Goal: Task Accomplishment & Management: Manage account settings

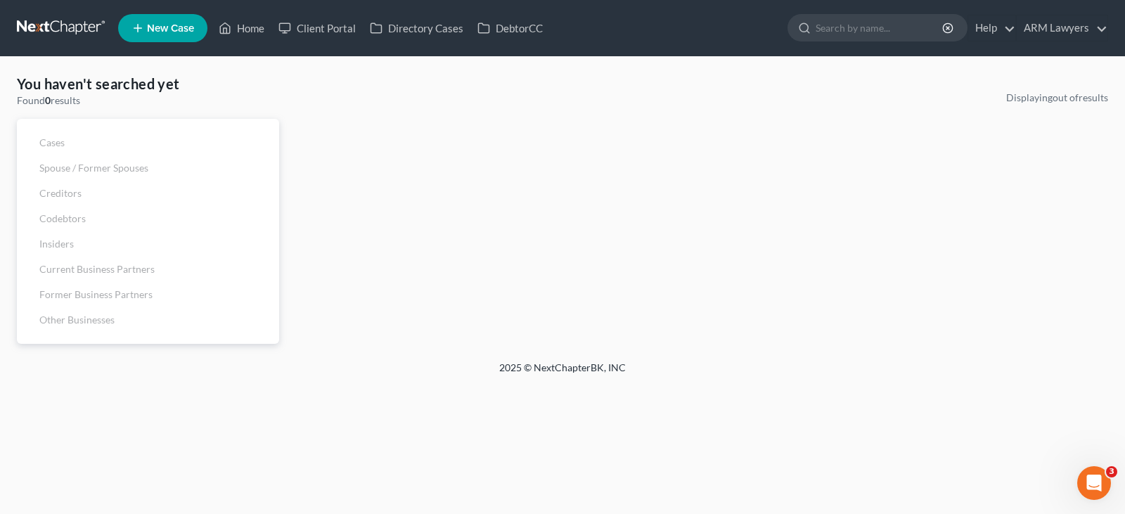
click at [32, 32] on link at bounding box center [62, 27] width 90 height 25
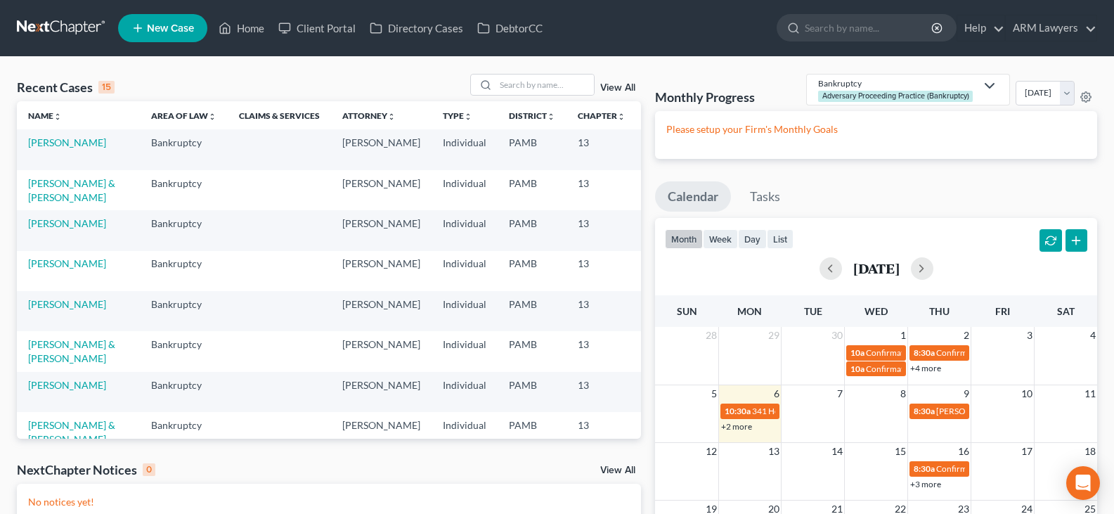
click at [628, 88] on link "View All" at bounding box center [617, 88] width 35 height 10
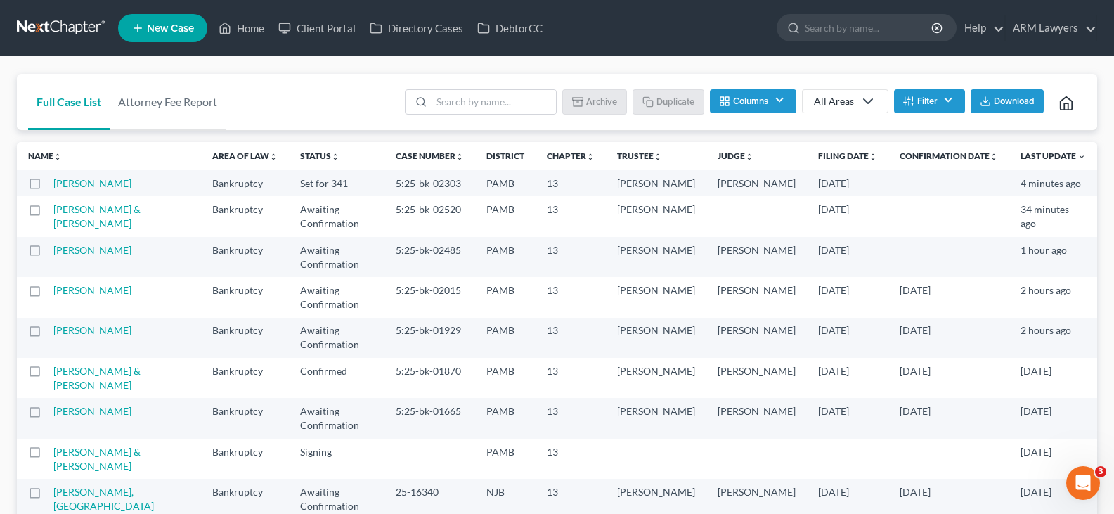
click at [936, 94] on button "Filter" at bounding box center [929, 101] width 71 height 24
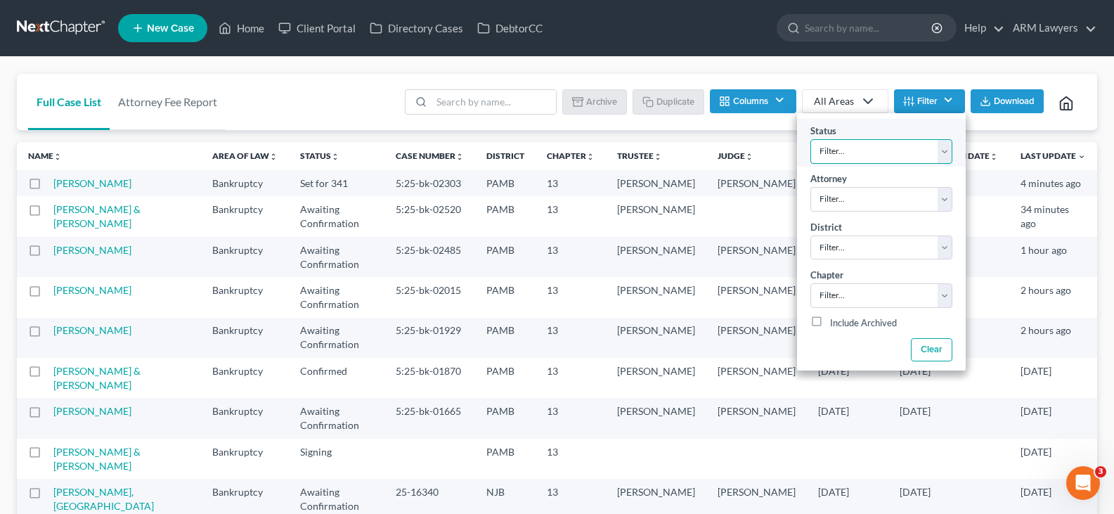
click at [922, 145] on select "Filter... Answer Due Awaiting Confirmation Awaiting Discharge Confirmed Could N…" at bounding box center [882, 151] width 142 height 25
select select "1"
click at [922, 145] on select "Filter... Answer Due Awaiting Confirmation Awaiting Discharge Confirmed Could N…" at bounding box center [882, 151] width 142 height 25
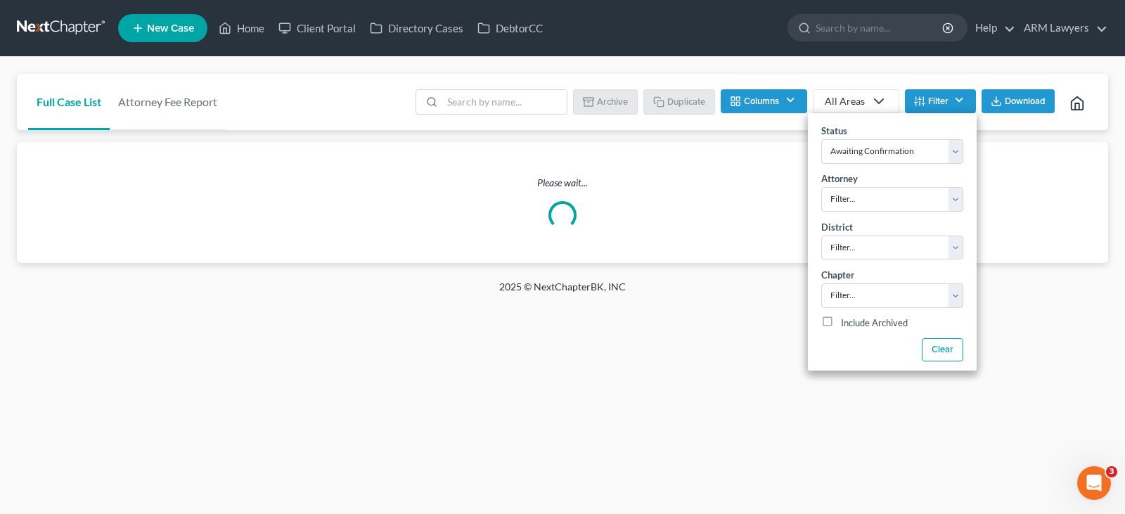
click at [773, 54] on nav "Home New Case Client Portal Directory Cases DebtorCC ARM Lawyers patrick@armlaw…" at bounding box center [562, 28] width 1125 height 56
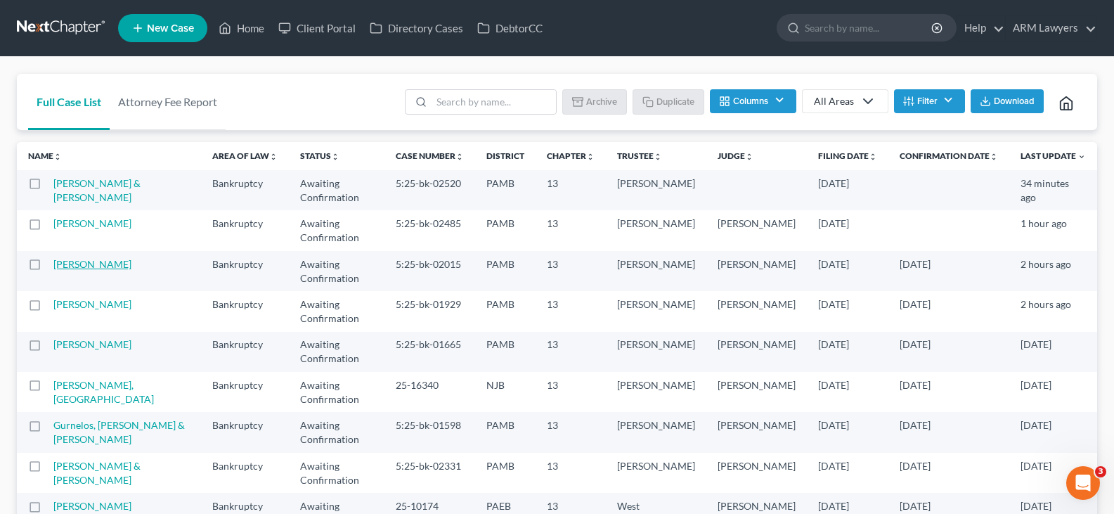
click at [95, 258] on link "Hotton, Erik" at bounding box center [92, 264] width 78 height 12
select select "6"
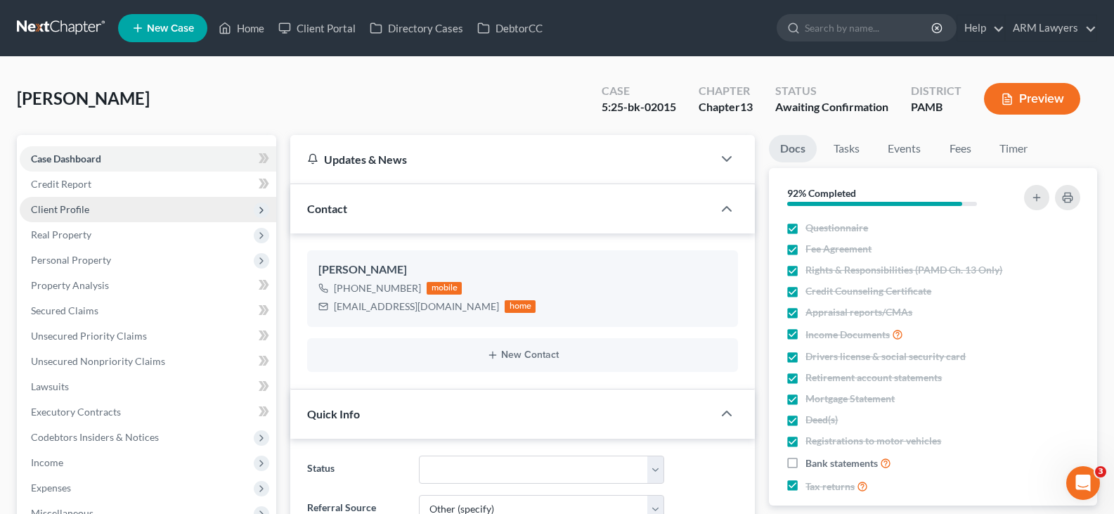
click at [77, 210] on span "Client Profile" at bounding box center [60, 209] width 58 height 12
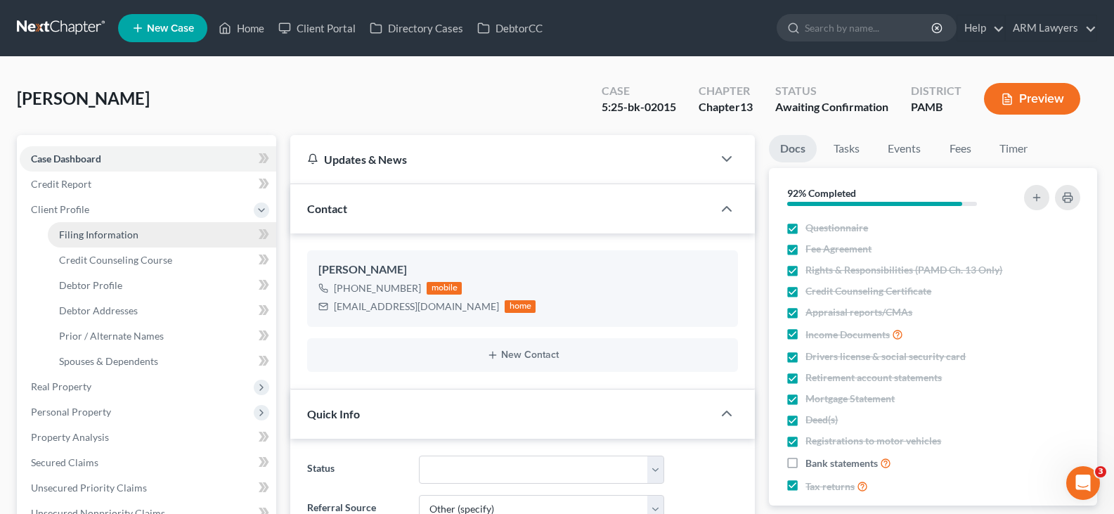
scroll to position [130, 0]
click at [118, 234] on span "Filing Information" at bounding box center [98, 234] width 79 height 12
select select "1"
select select "0"
select select "3"
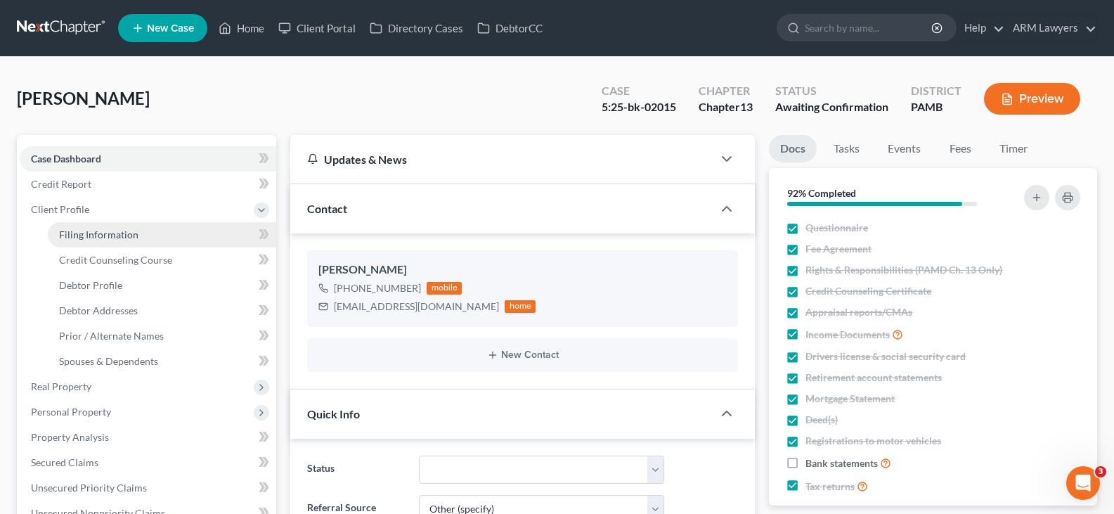
select select "68"
select select "0"
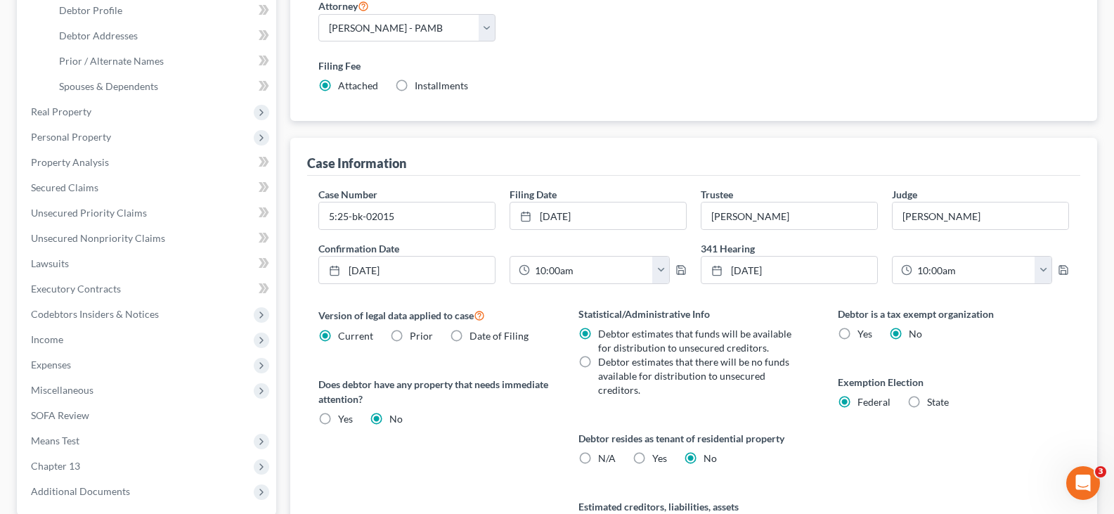
scroll to position [281, 0]
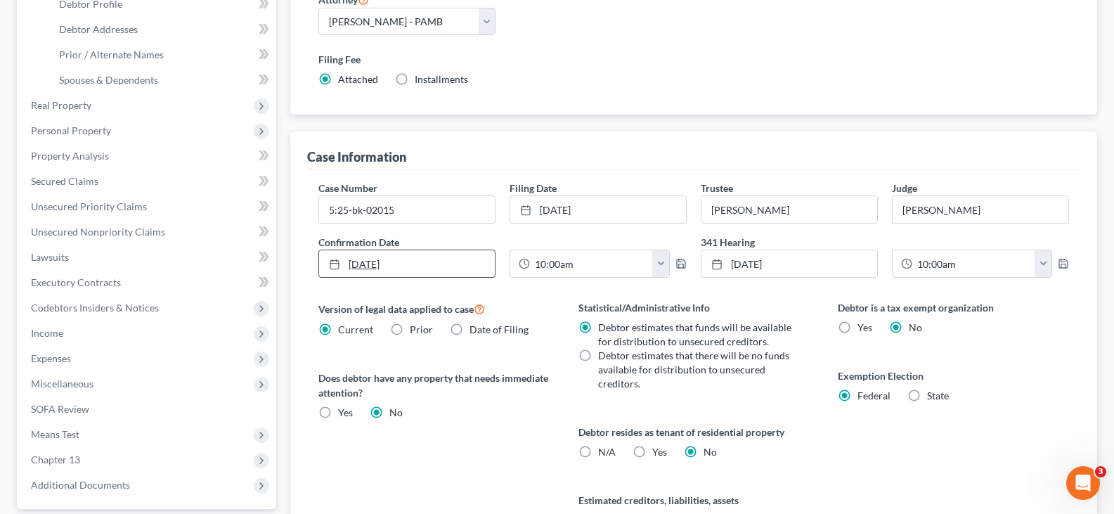
click at [441, 262] on link "10/2/2025" at bounding box center [407, 263] width 176 height 27
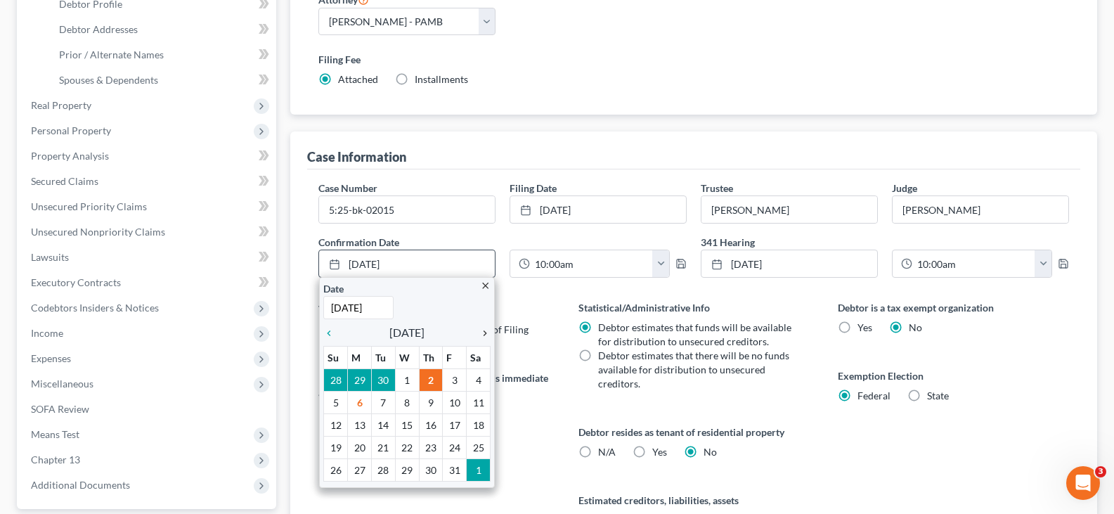
click at [486, 324] on link "chevron_right" at bounding box center [481, 332] width 18 height 17
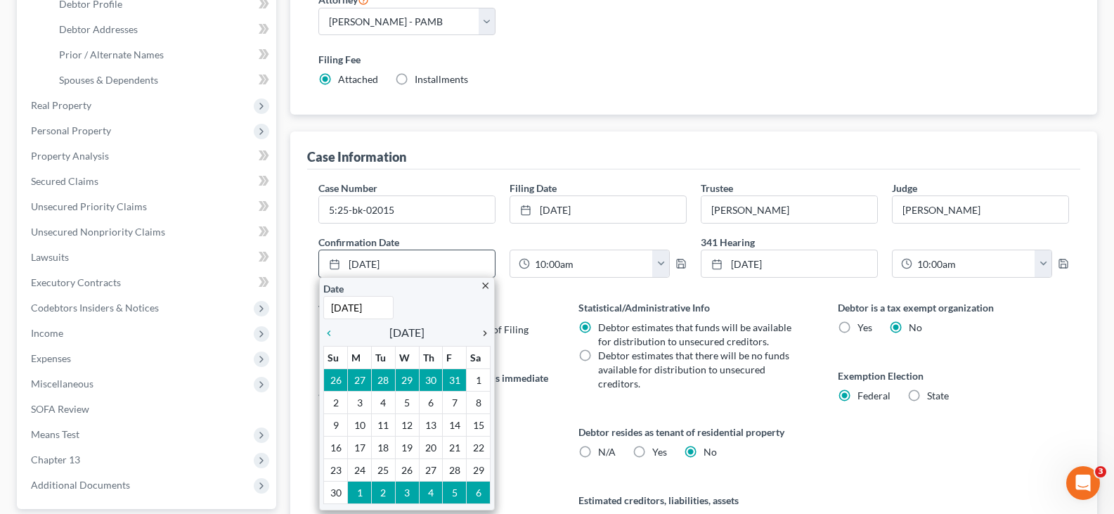
click at [486, 325] on link "chevron_right" at bounding box center [481, 332] width 18 height 17
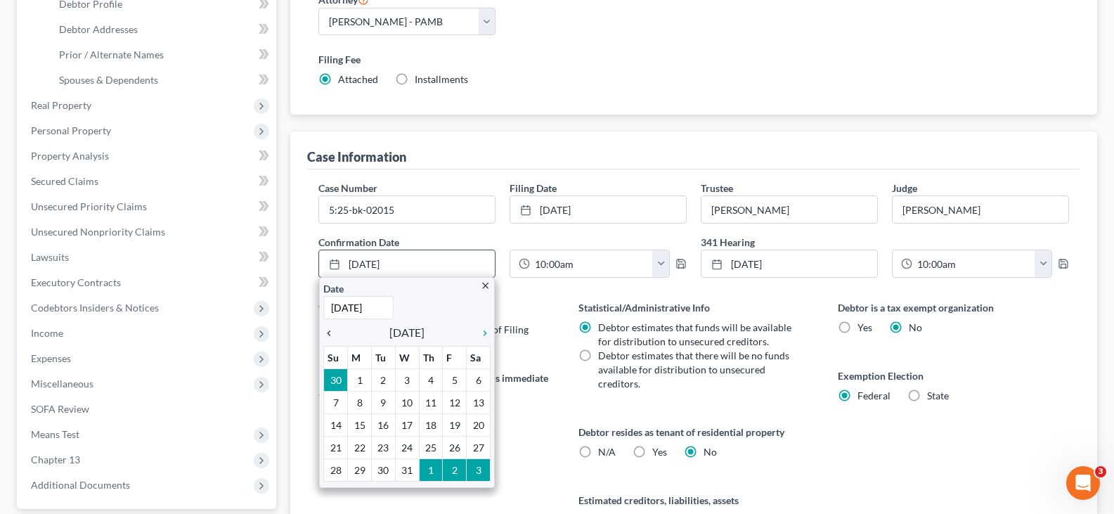
click at [330, 334] on icon "chevron_left" at bounding box center [332, 333] width 18 height 11
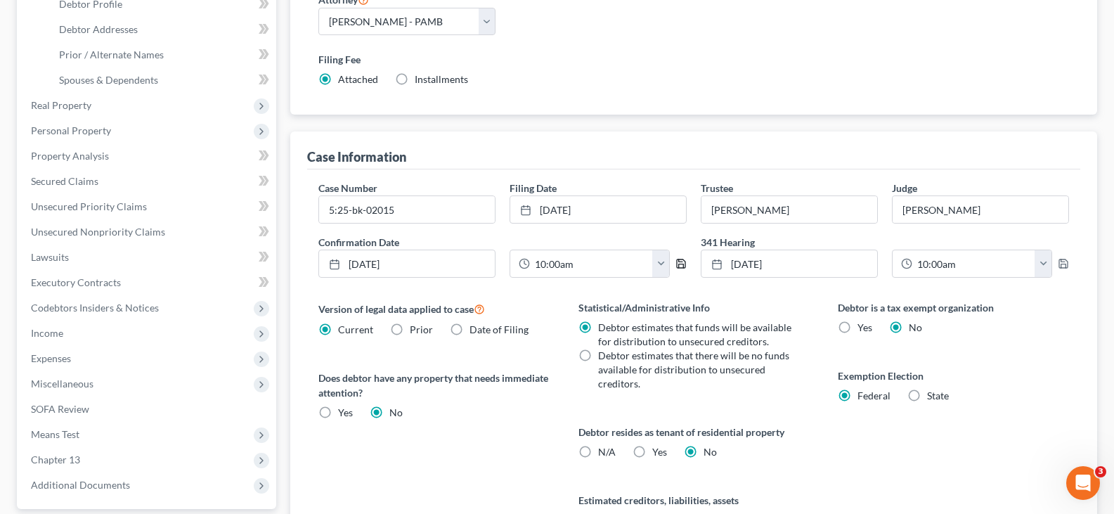
click at [676, 262] on icon "button" at bounding box center [681, 263] width 11 height 11
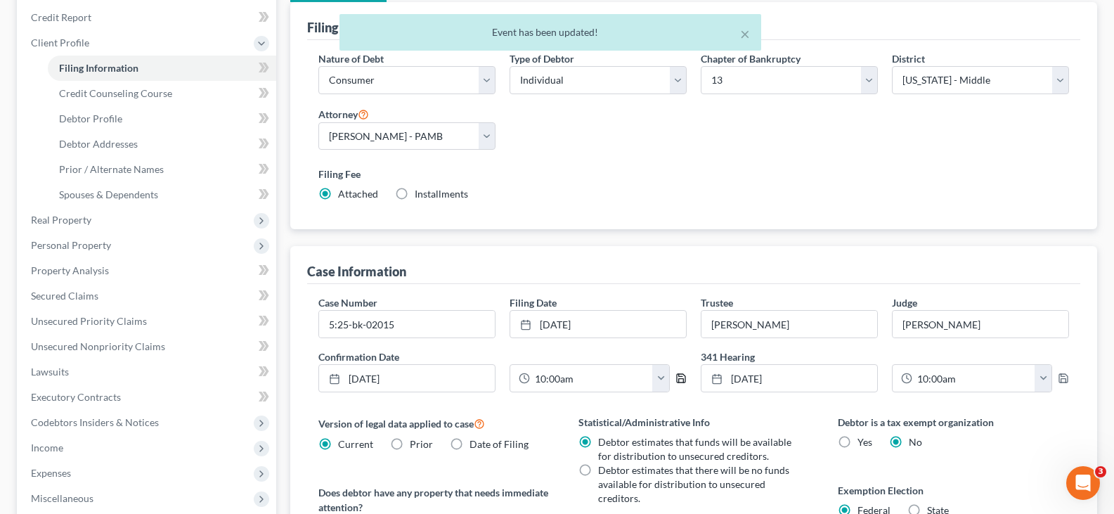
scroll to position [0, 0]
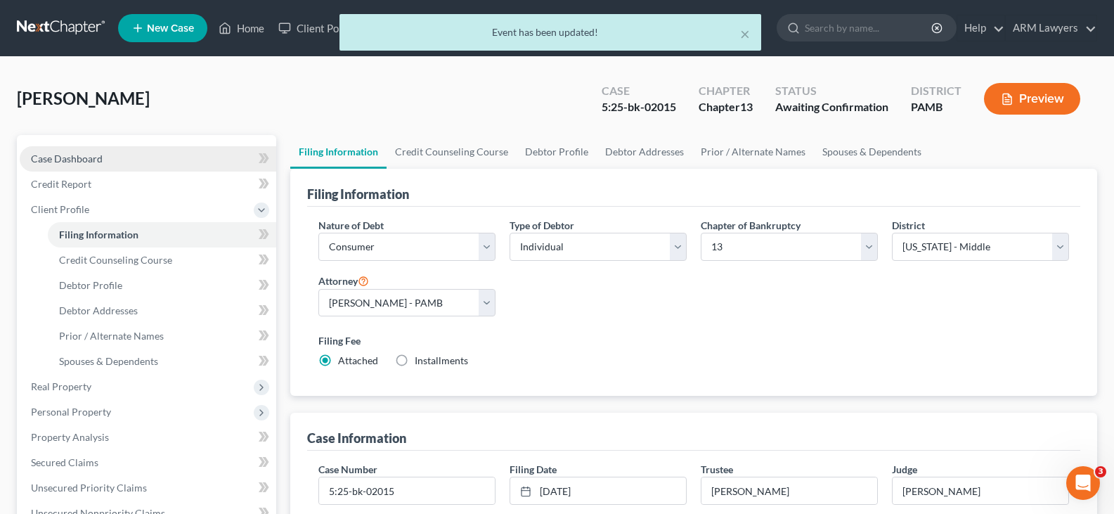
click at [136, 153] on link "Case Dashboard" at bounding box center [148, 158] width 257 height 25
select select "1"
select select "6"
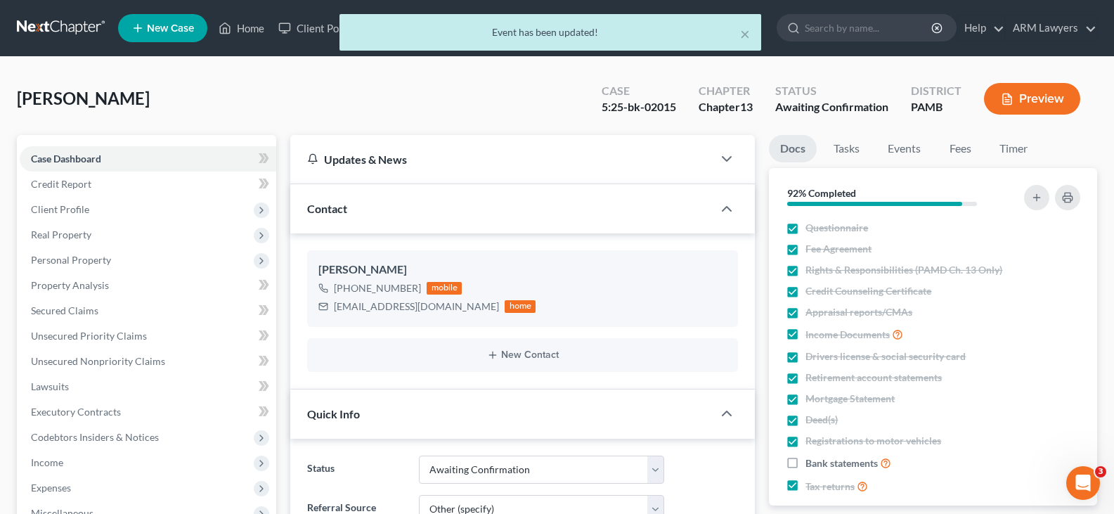
scroll to position [130, 0]
click at [53, 18] on div "× Event has been updated!" at bounding box center [550, 36] width 1114 height 44
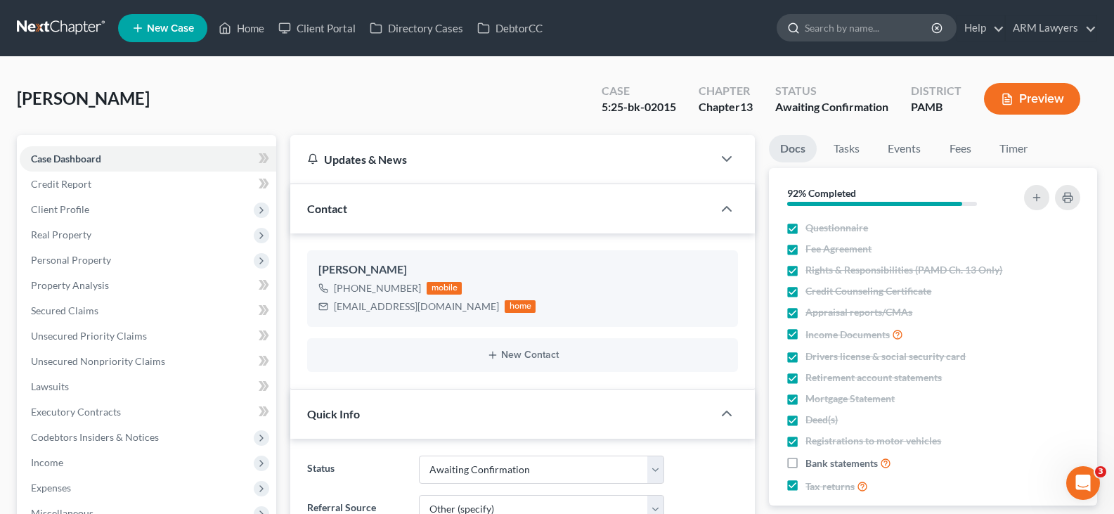
click at [866, 32] on input "search" at bounding box center [869, 28] width 129 height 26
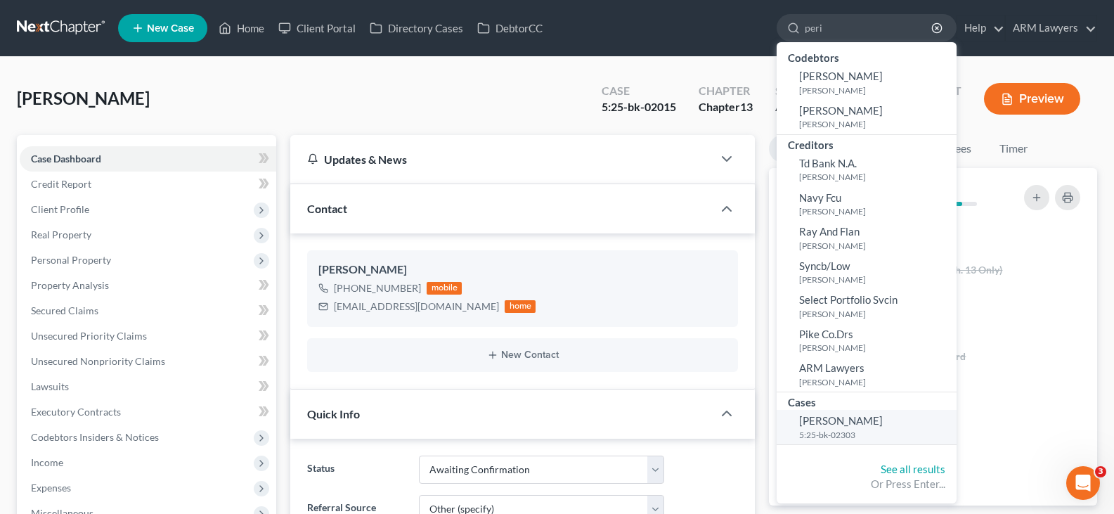
type input "peri"
click at [844, 418] on span "[PERSON_NAME]" at bounding box center [841, 420] width 84 height 13
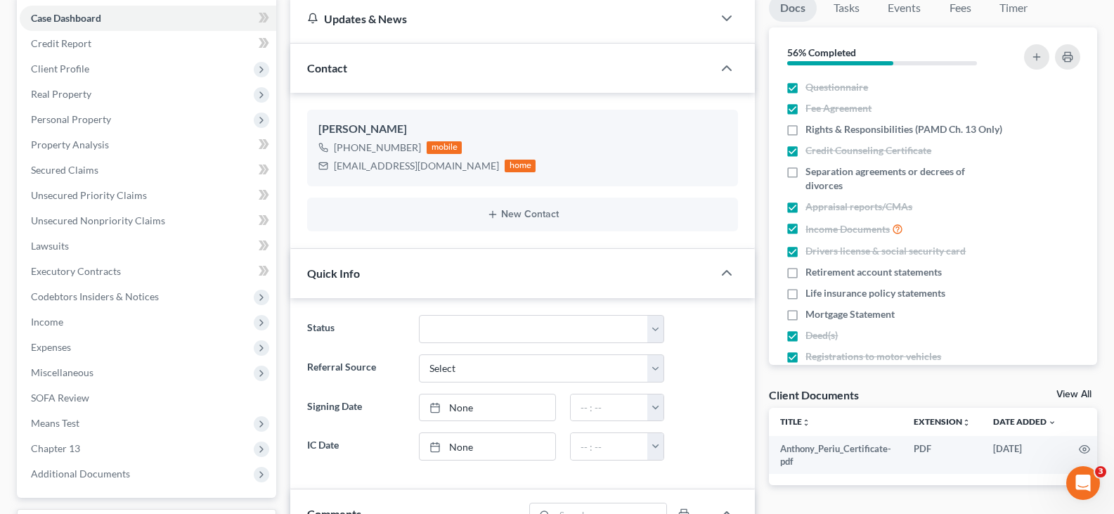
scroll to position [86, 0]
click at [527, 323] on select "Answer Due Awaiting Confirmation Awaiting Discharge Confirmed Could Not Contact…" at bounding box center [541, 329] width 245 height 28
select select "1"
click at [527, 323] on select "Answer Due Awaiting Confirmation Awaiting Discharge Confirmed Could Not Contact…" at bounding box center [541, 329] width 245 height 28
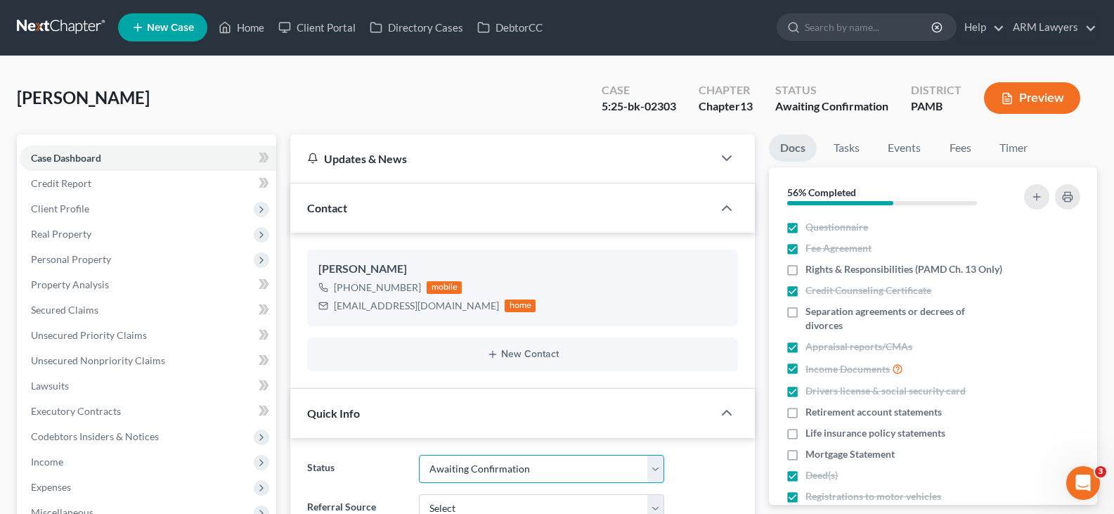
scroll to position [0, 0]
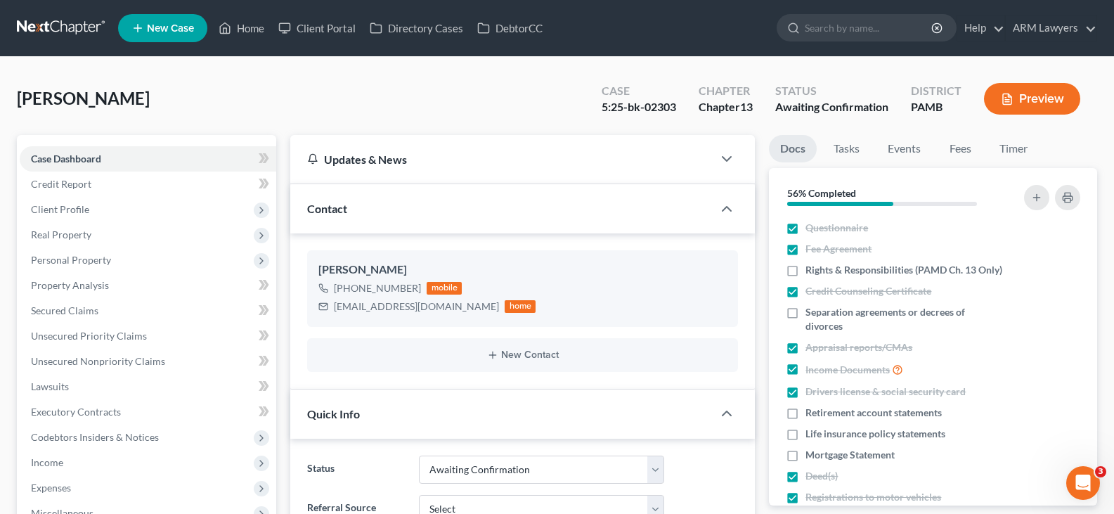
click at [79, 20] on link at bounding box center [62, 27] width 90 height 25
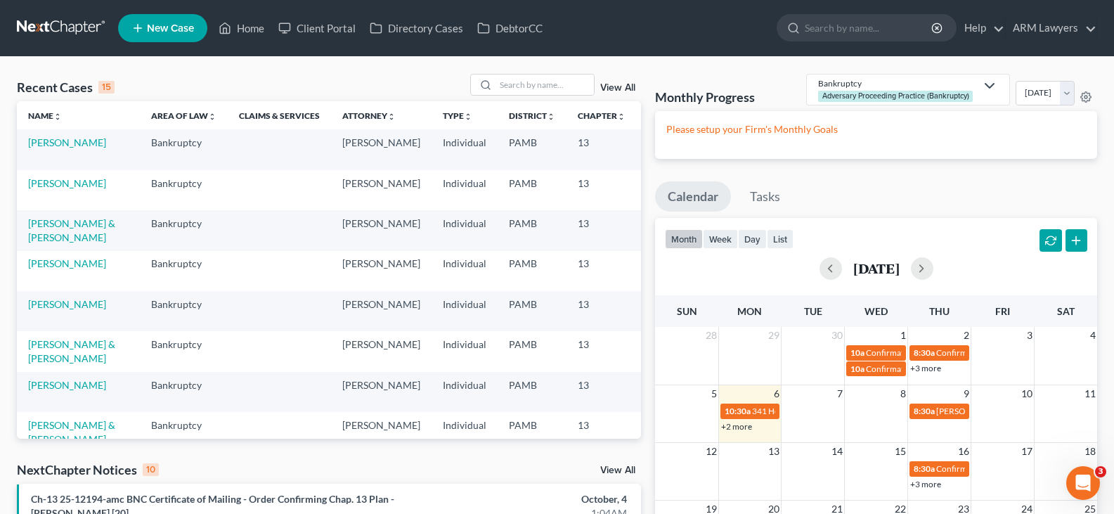
click at [610, 83] on link "View All" at bounding box center [617, 88] width 35 height 10
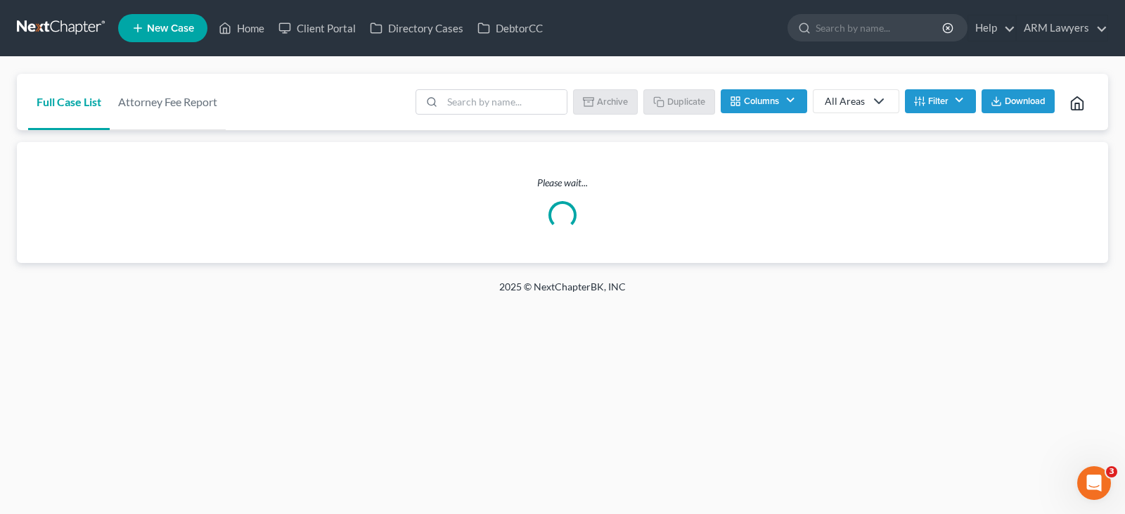
click at [866, 96] on icon at bounding box center [876, 101] width 22 height 17
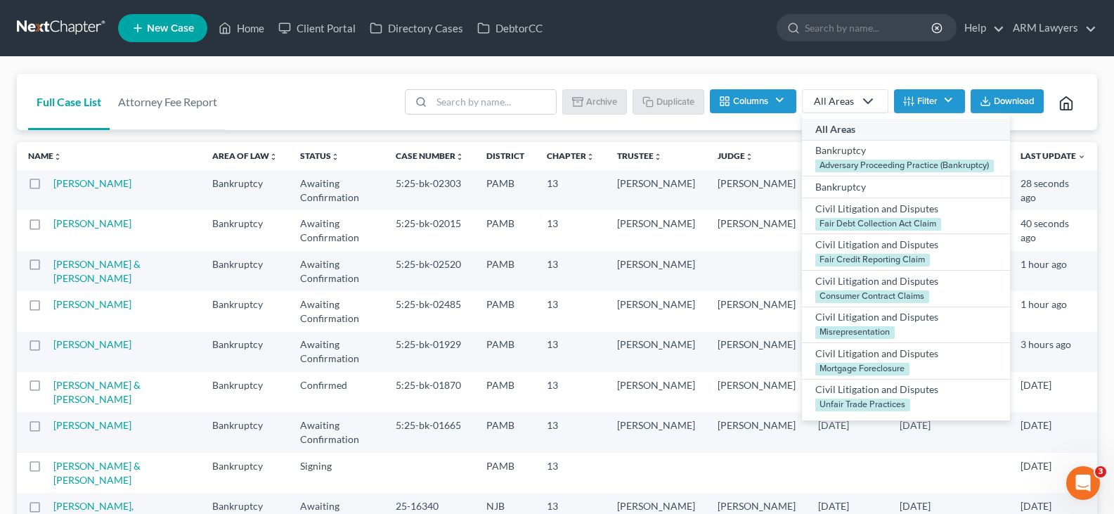
click at [926, 84] on div "Batch Download Archive Un-archive Duplicate Columns Attorney Case Number Area O…" at bounding box center [742, 102] width 690 height 56
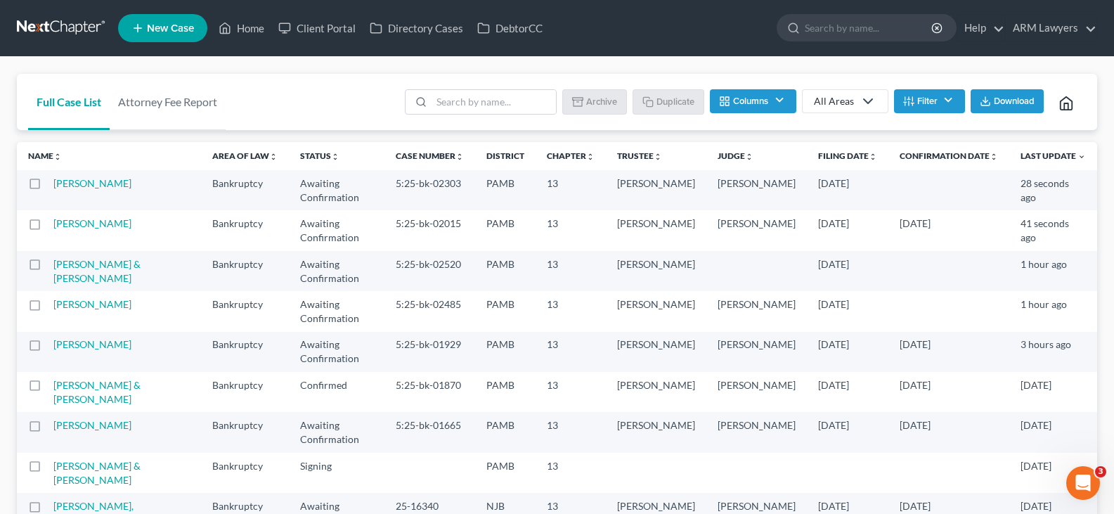
click at [927, 98] on button "Filter" at bounding box center [929, 101] width 71 height 24
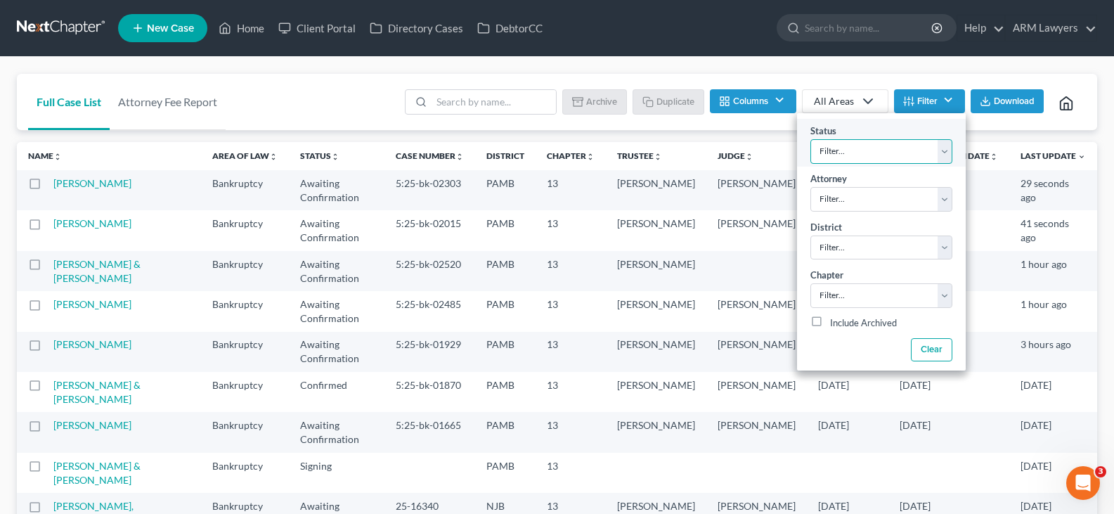
click at [908, 147] on select "Filter... Answer Due Awaiting Confirmation Awaiting Discharge Confirmed Could N…" at bounding box center [882, 151] width 142 height 25
select select "1"
click at [811, 139] on select "Filter... Answer Due Awaiting Confirmation Awaiting Discharge Confirmed Could N…" at bounding box center [882, 151] width 142 height 25
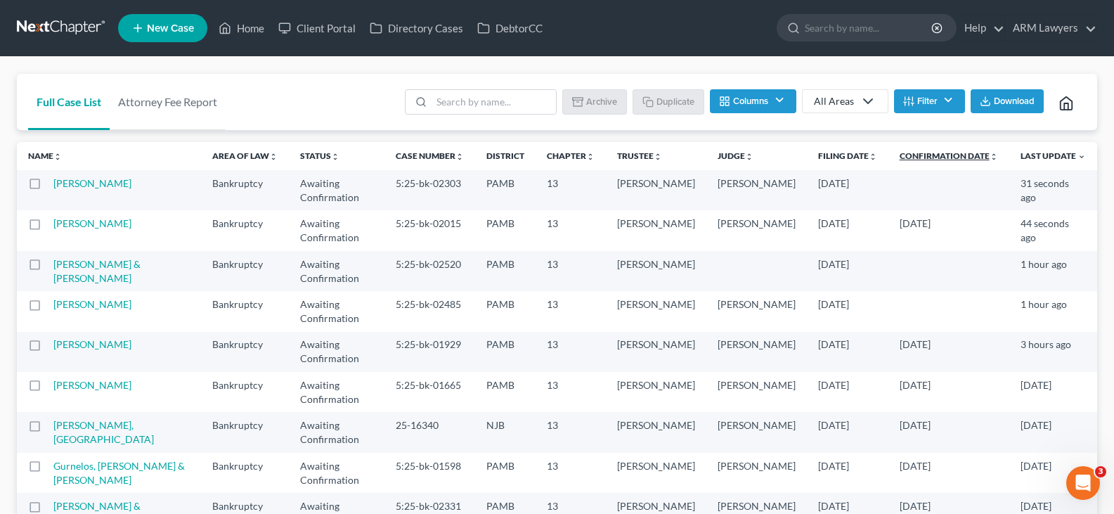
click at [941, 150] on link "Confirmation Date unfold_more expand_more expand_less" at bounding box center [949, 155] width 98 height 11
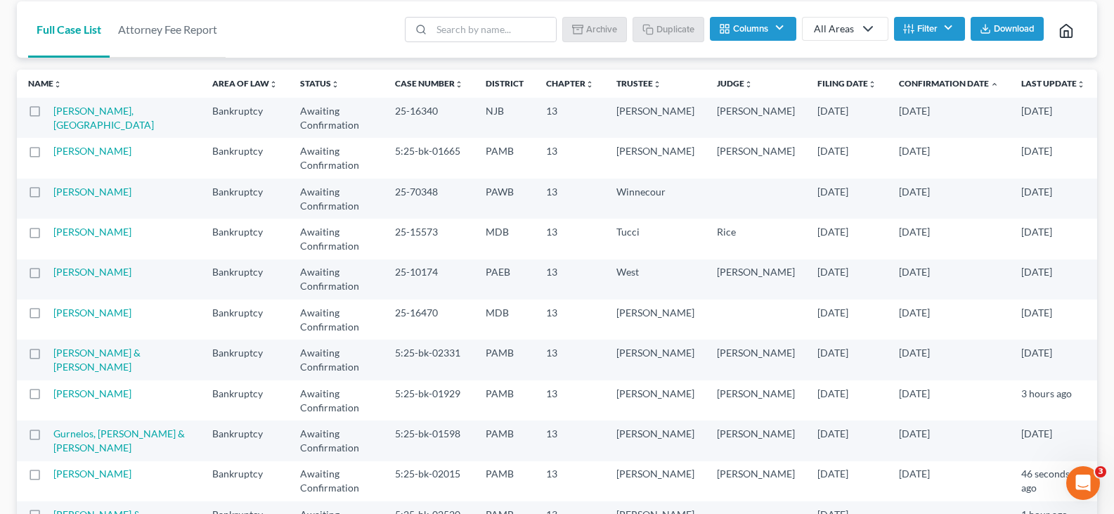
scroll to position [74, 0]
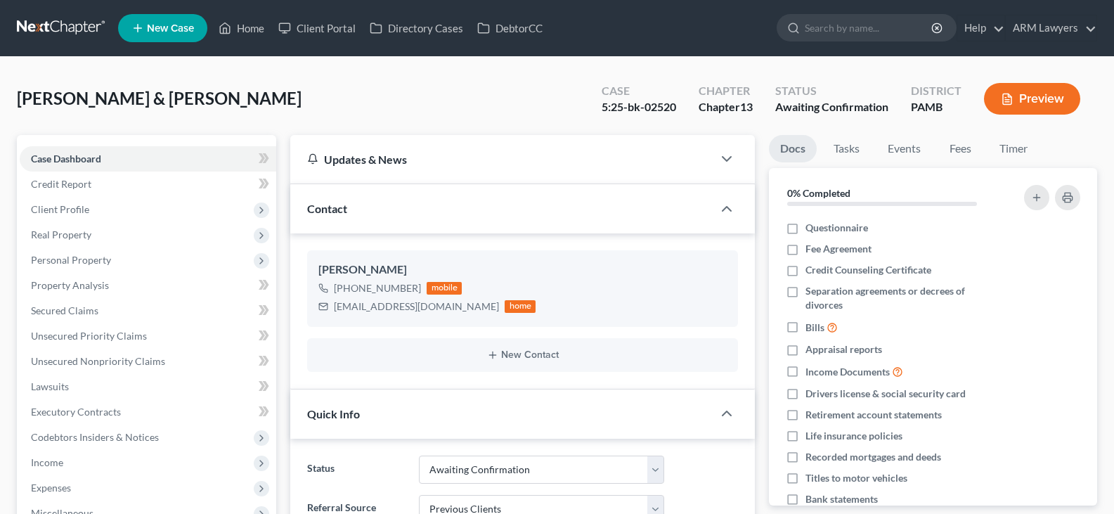
select select "1"
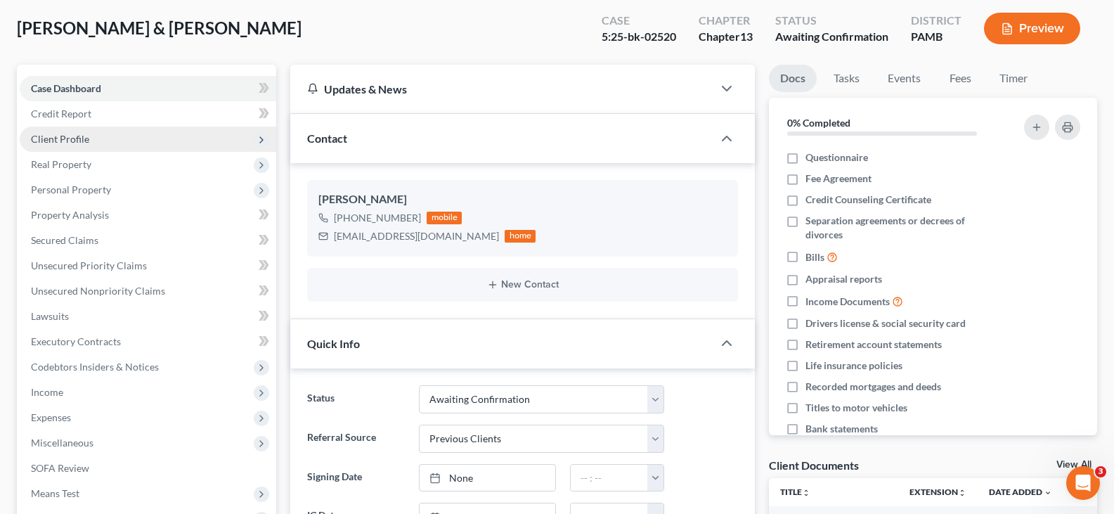
click at [94, 134] on span "Client Profile" at bounding box center [148, 139] width 257 height 25
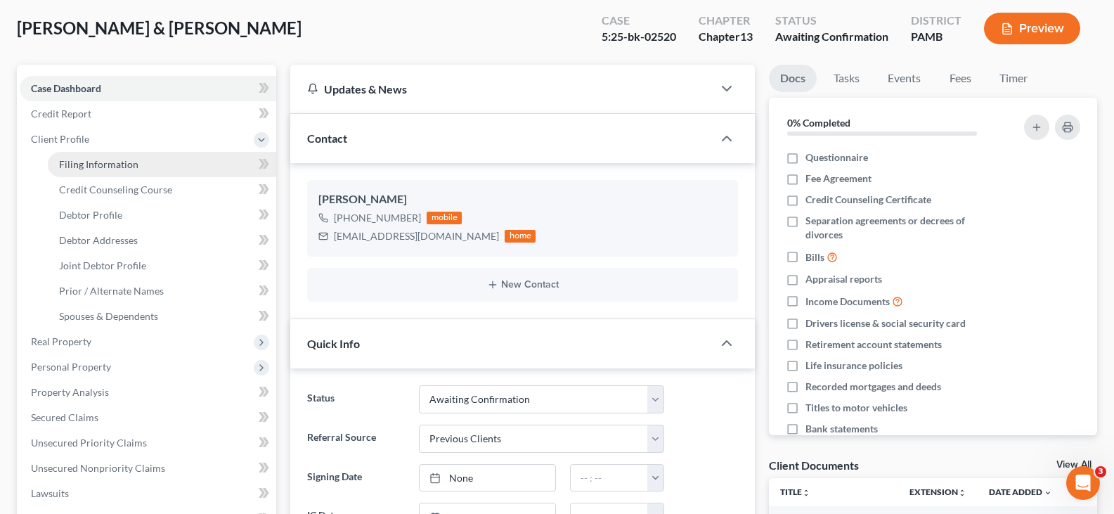
click at [191, 167] on link "Filing Information" at bounding box center [162, 164] width 228 height 25
select select "1"
select select "3"
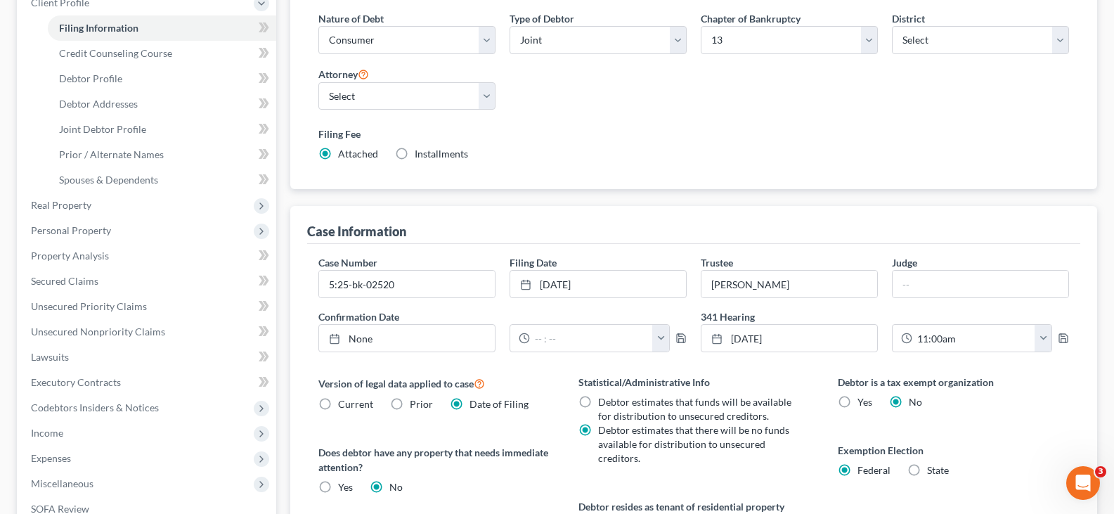
scroll to position [211, 0]
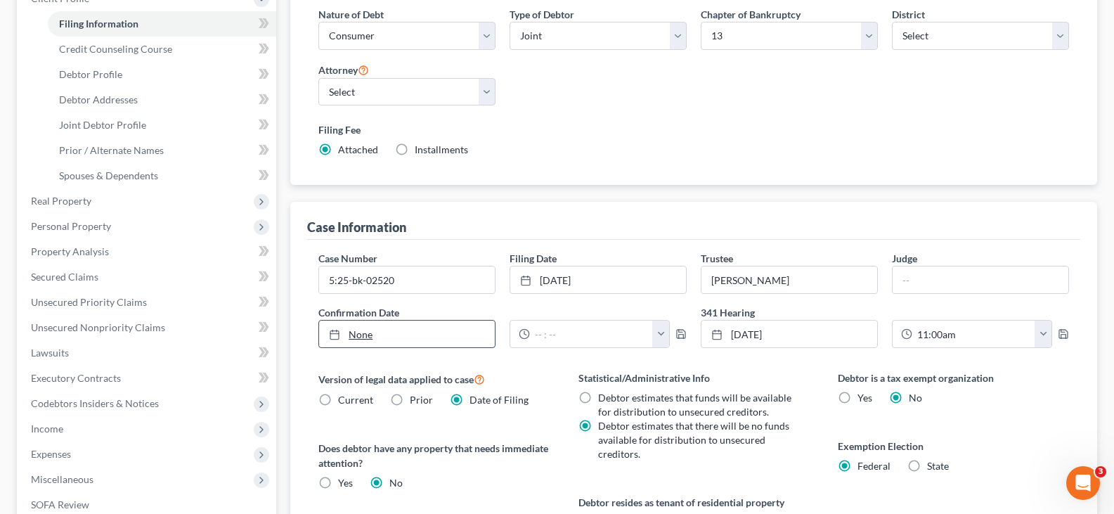
click at [423, 335] on link "None" at bounding box center [407, 334] width 176 height 27
type input "[DATE]"
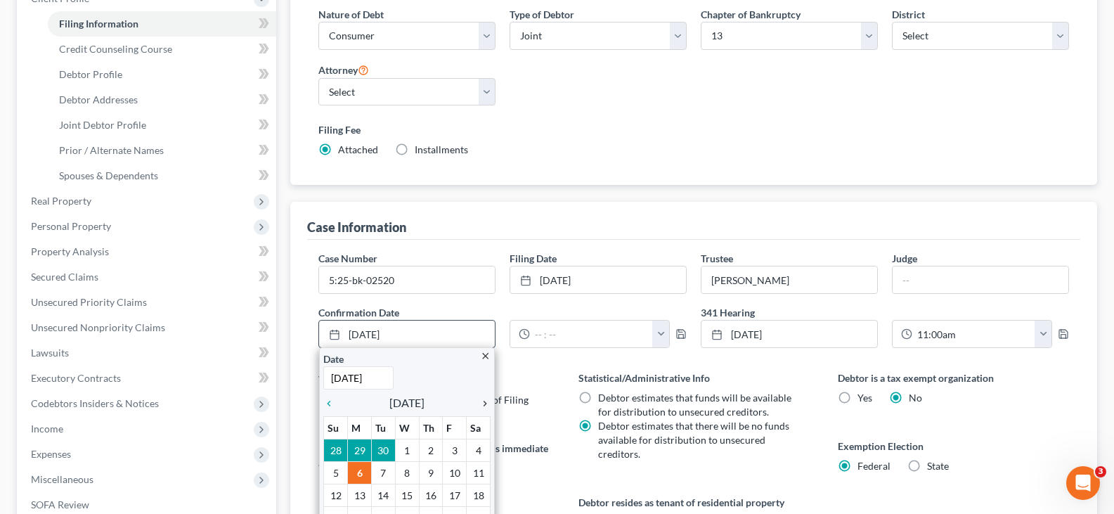
click at [487, 401] on icon "chevron_right" at bounding box center [481, 403] width 18 height 11
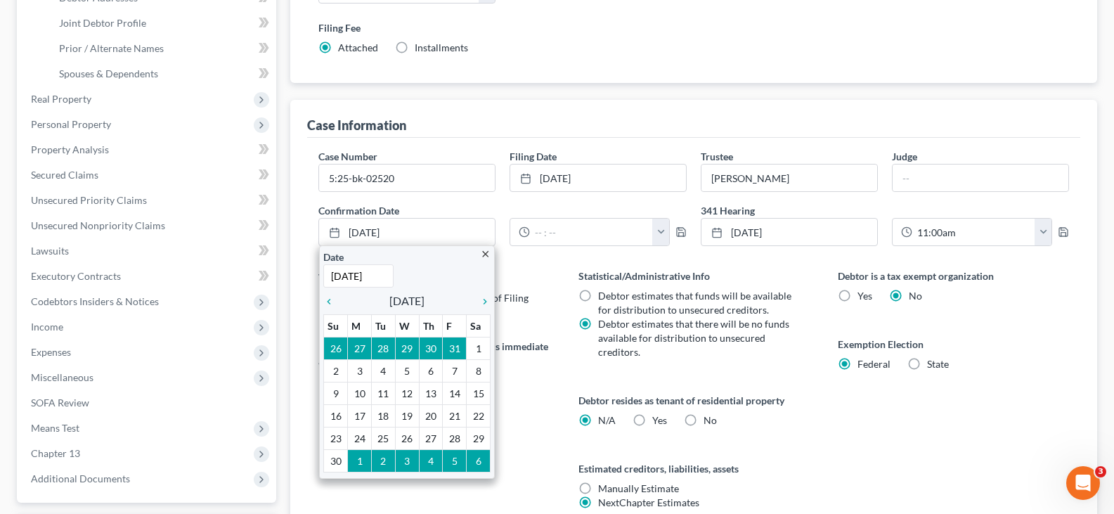
scroll to position [441, 0]
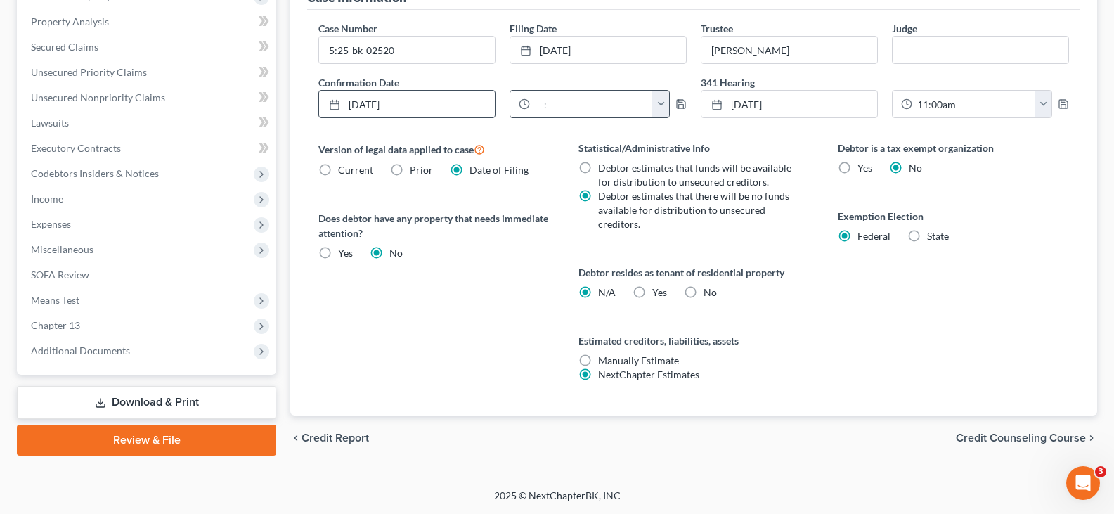
click at [660, 111] on button "button" at bounding box center [660, 104] width 17 height 27
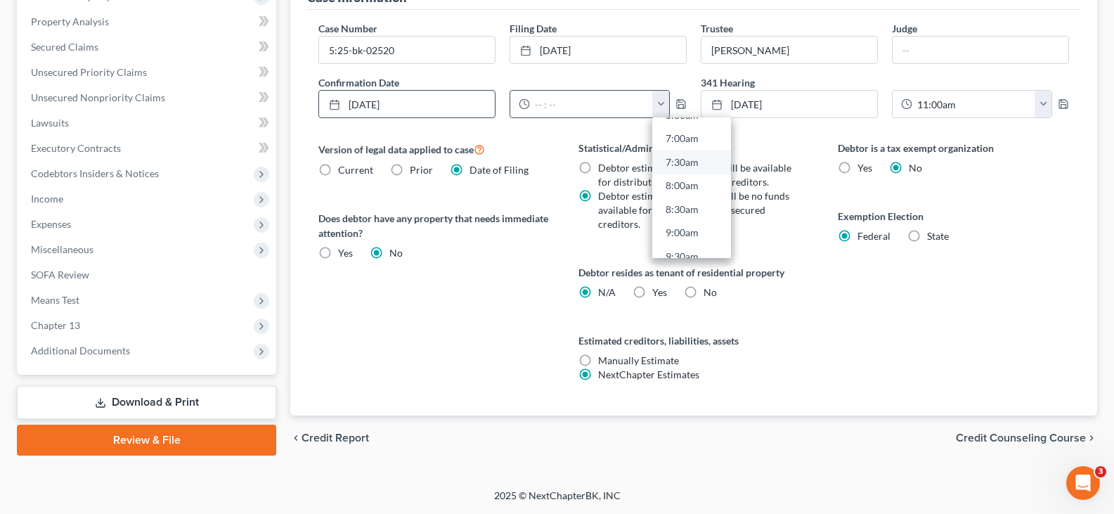
scroll to position [352, 0]
click at [685, 252] on link "10:00am" at bounding box center [691, 256] width 79 height 24
type input "10:00am"
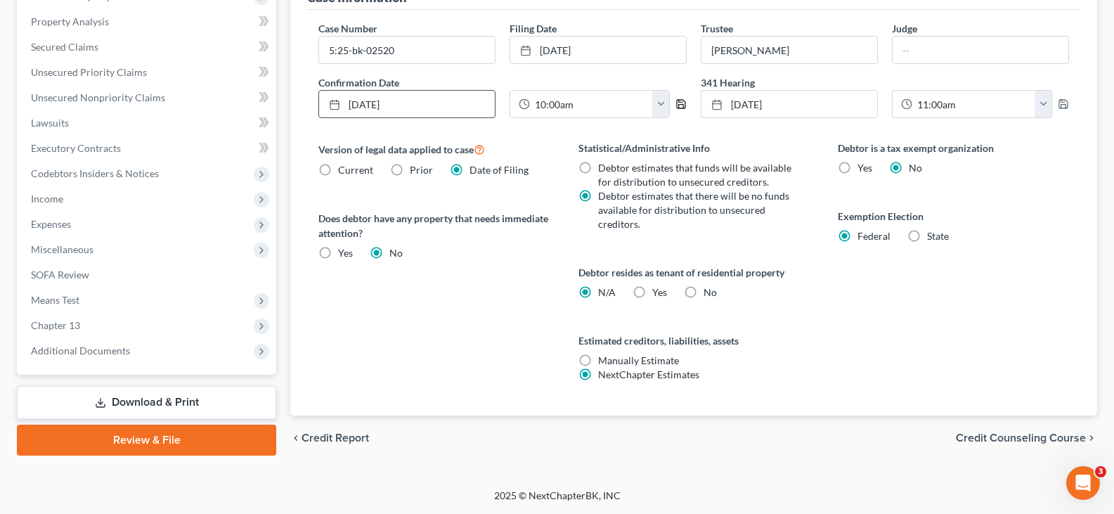
click at [682, 107] on icon "button" at bounding box center [681, 103] width 11 height 11
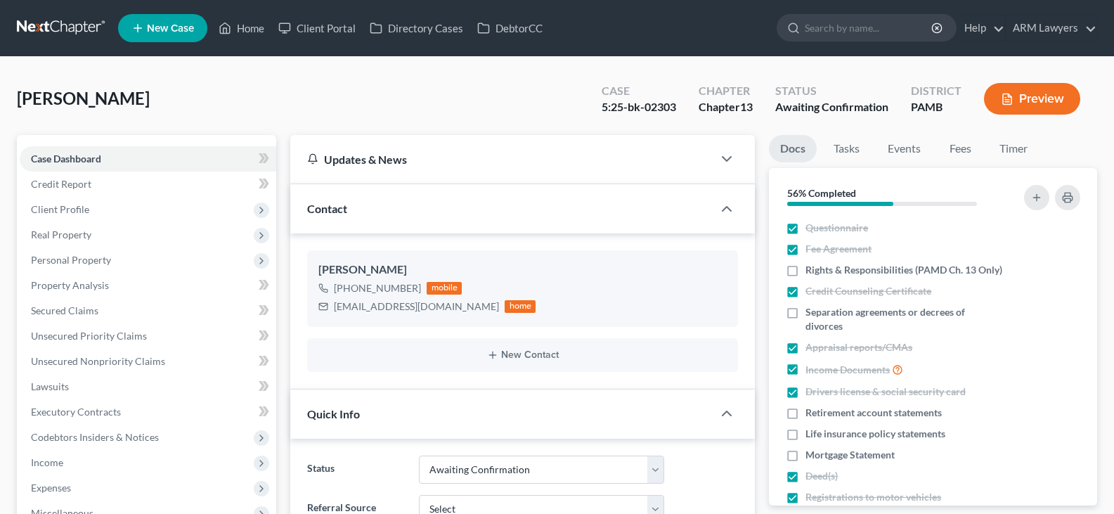
select select "1"
click at [60, 210] on span "Client Profile" at bounding box center [60, 209] width 58 height 12
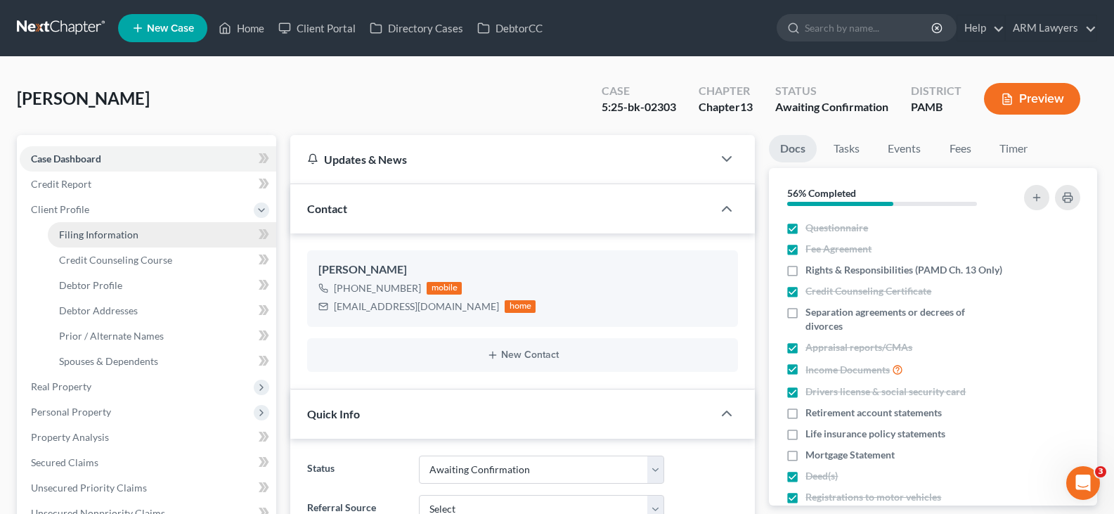
click at [84, 233] on span "Filing Information" at bounding box center [98, 234] width 79 height 12
select select "1"
select select "0"
select select "3"
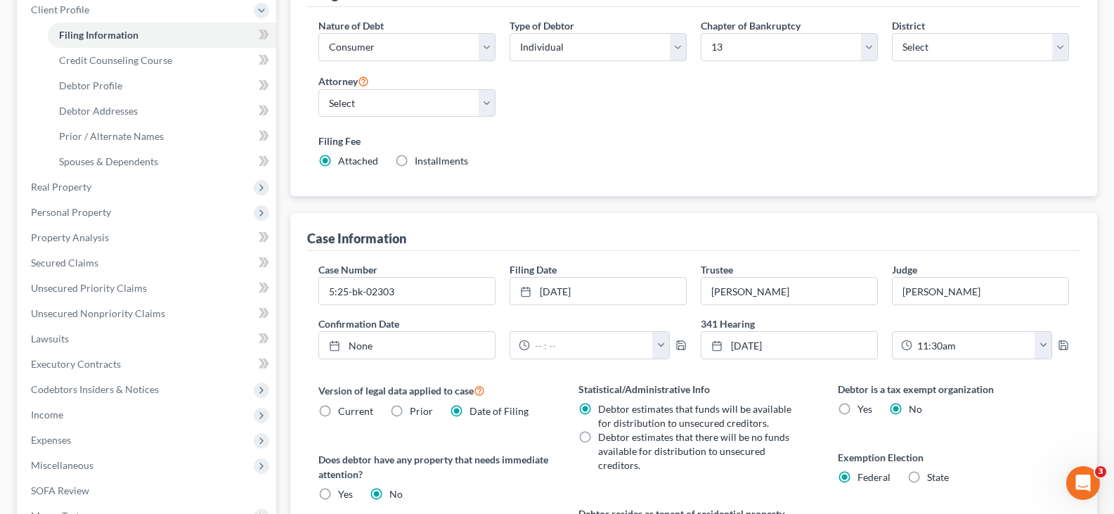
scroll to position [422, 0]
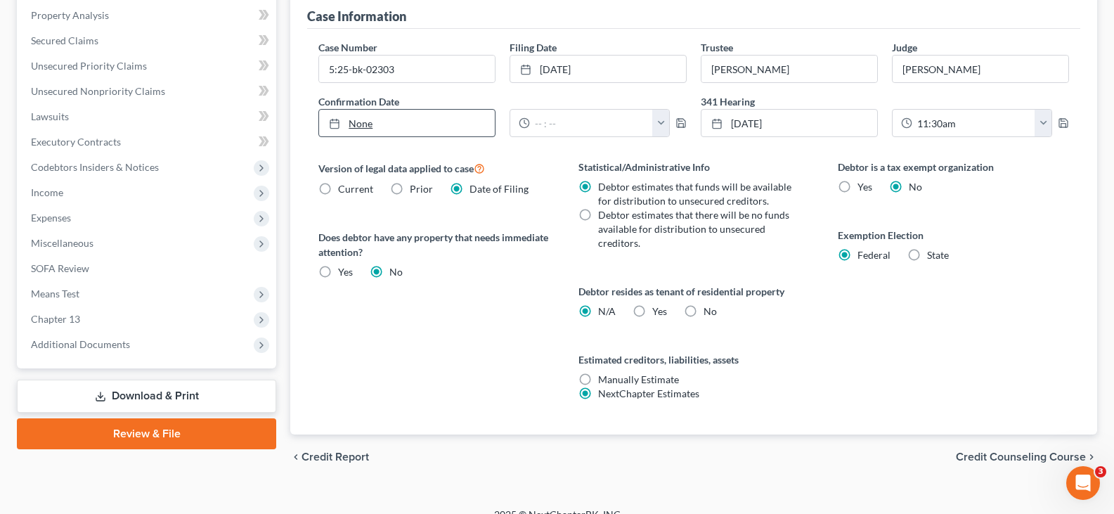
click at [370, 124] on link "None" at bounding box center [407, 123] width 176 height 27
type input "[DATE]"
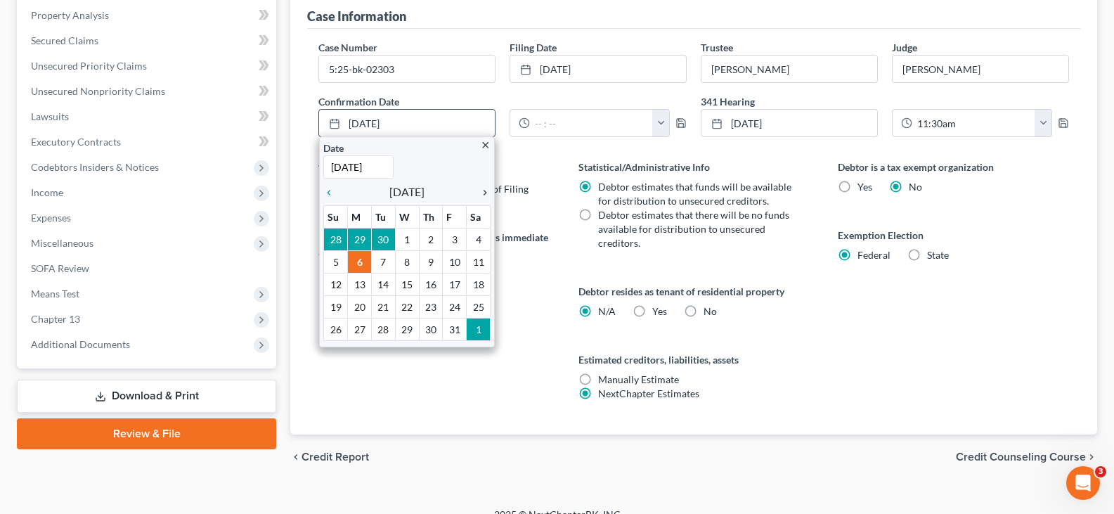
click at [484, 186] on div "chevron_right" at bounding box center [481, 191] width 18 height 13
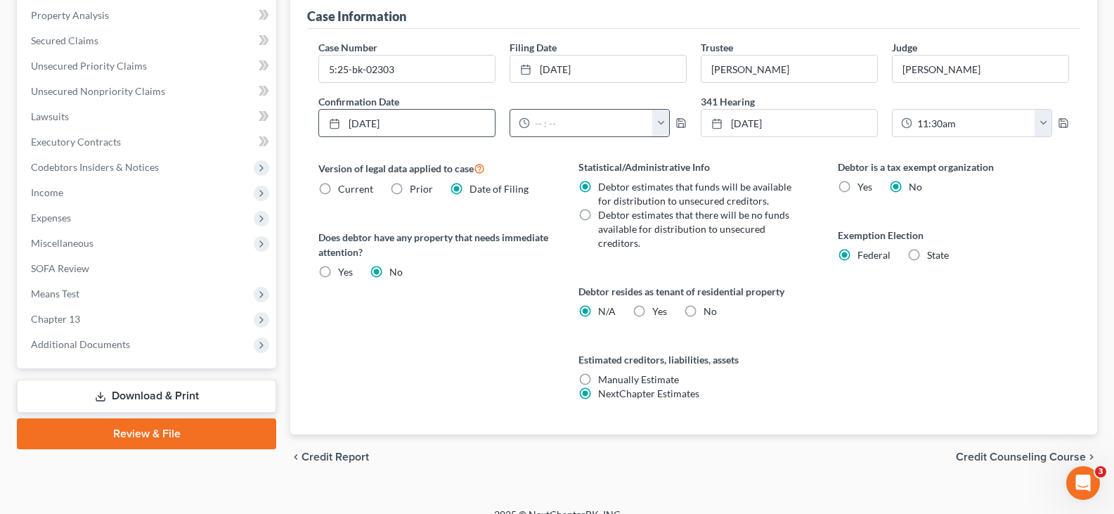
click at [659, 125] on button "button" at bounding box center [660, 123] width 17 height 27
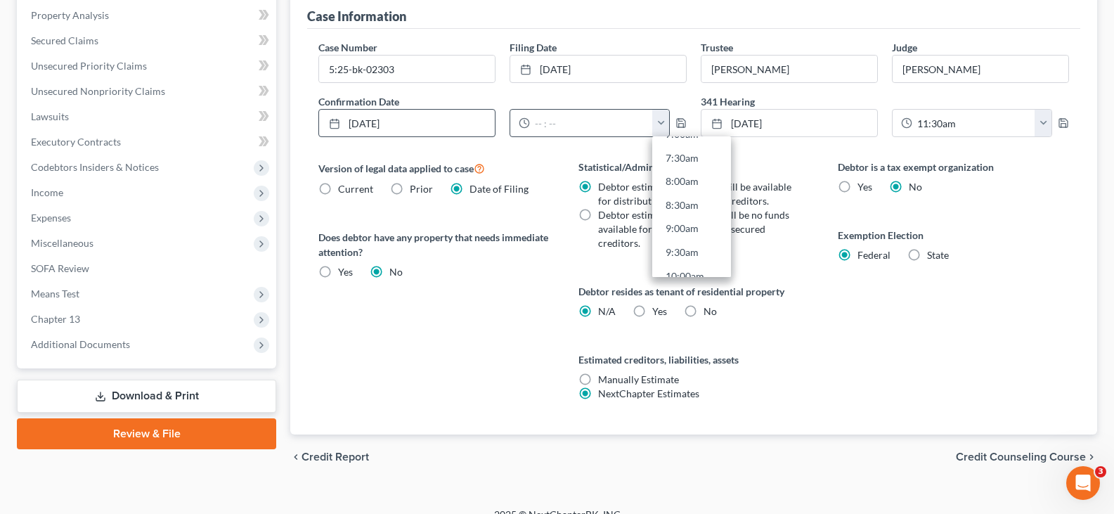
scroll to position [352, 0]
click at [681, 267] on link "10:00am" at bounding box center [691, 275] width 79 height 24
type input "10:00am"
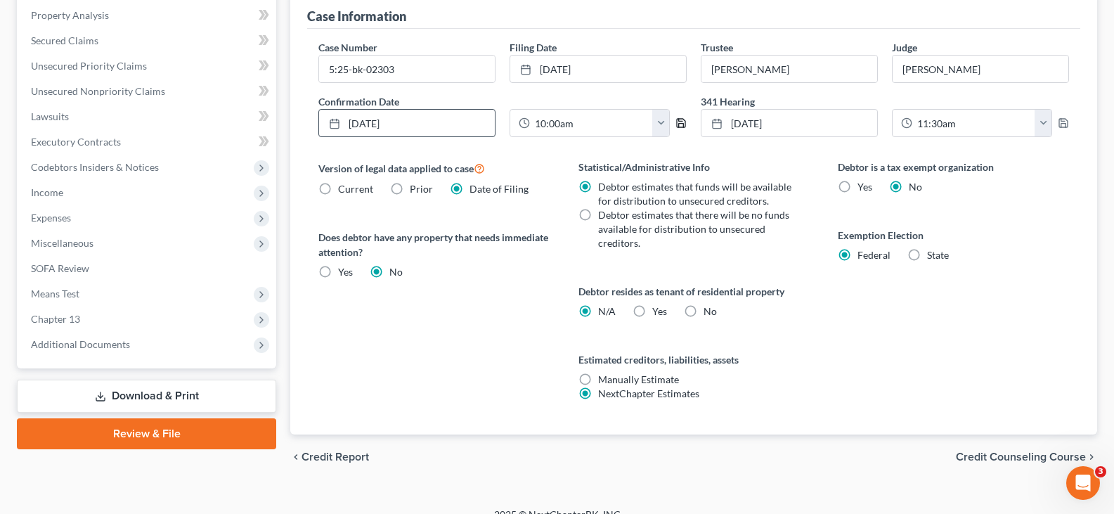
click at [680, 126] on icon "button" at bounding box center [681, 122] width 11 height 11
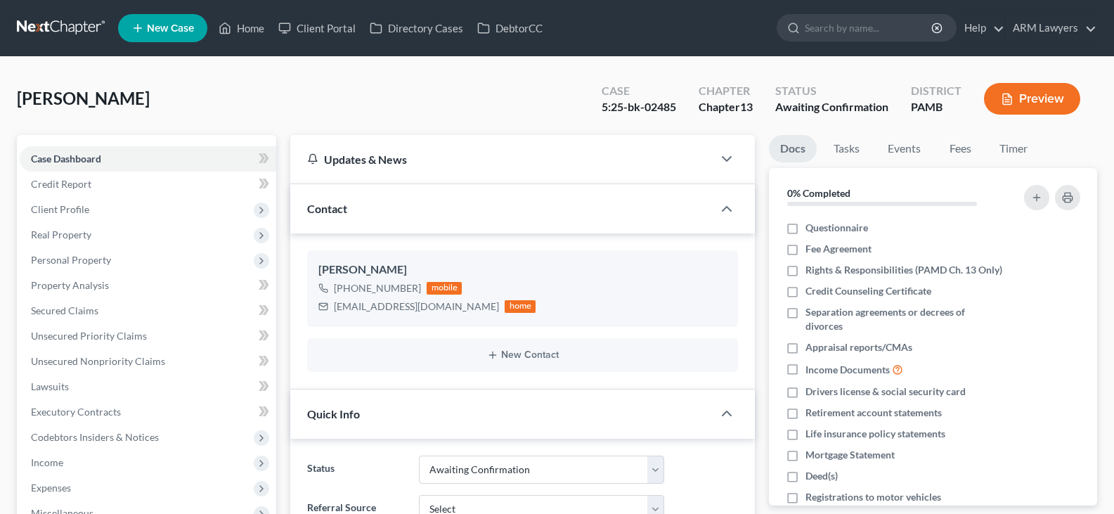
select select "1"
click at [84, 213] on span "Client Profile" at bounding box center [60, 209] width 58 height 12
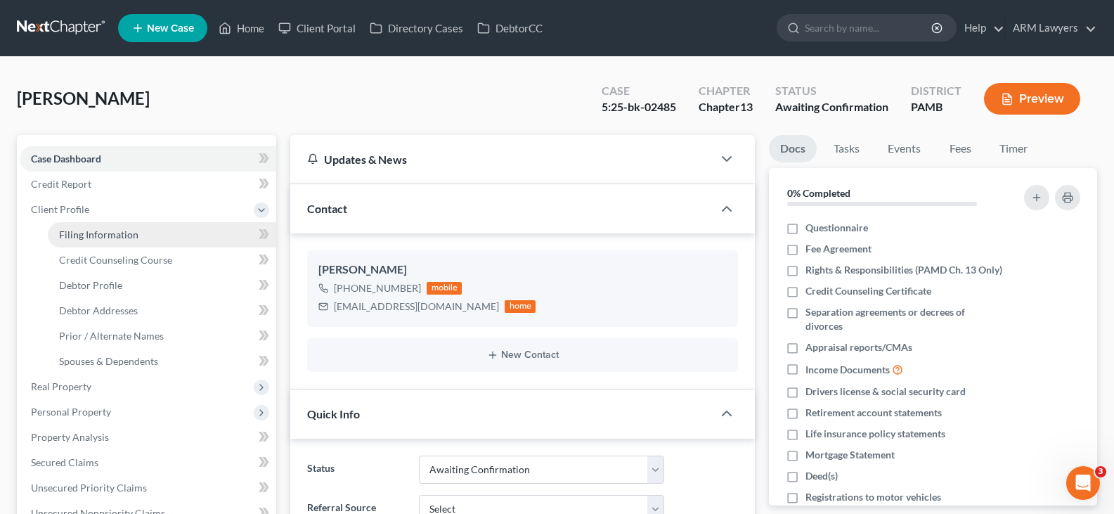
click at [98, 225] on link "Filing Information" at bounding box center [162, 234] width 228 height 25
select select "1"
select select "0"
select select "3"
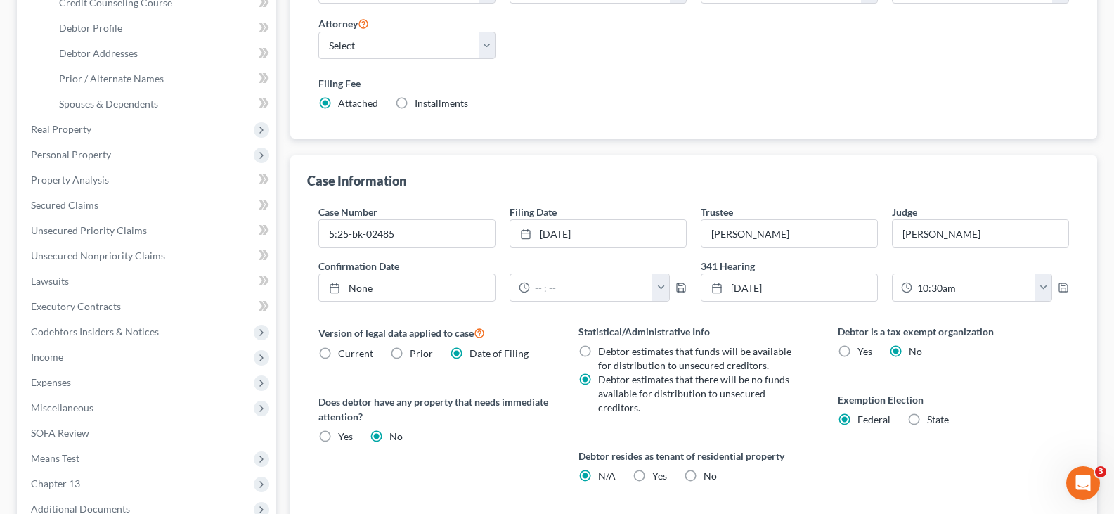
scroll to position [281, 0]
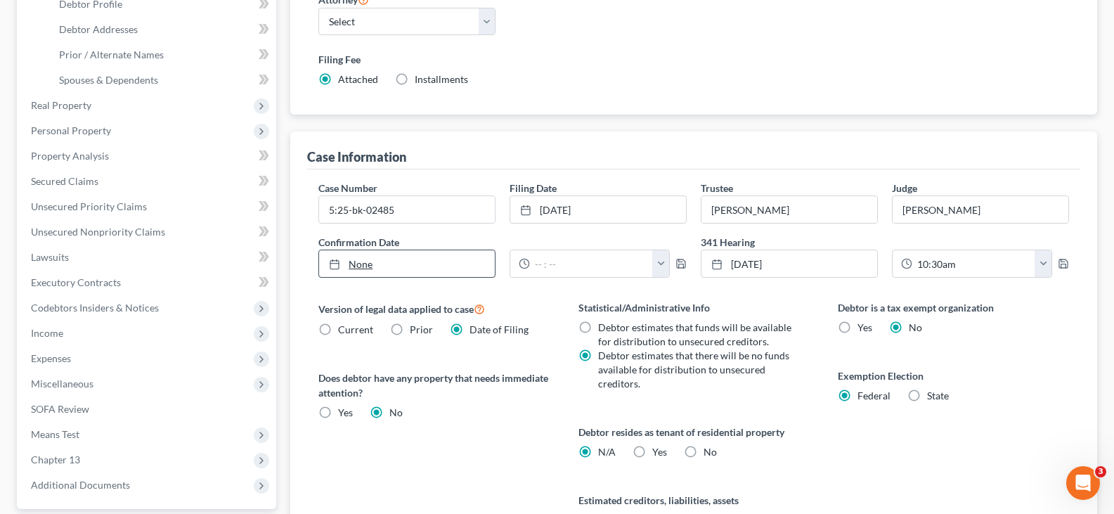
type input "10/6/2025"
click at [439, 269] on link "None" at bounding box center [407, 263] width 176 height 27
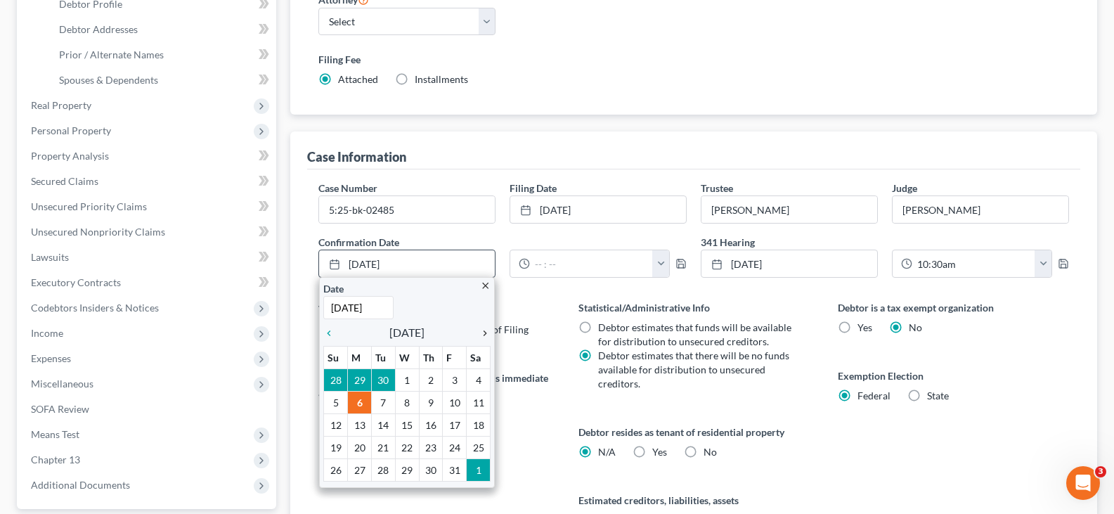
click at [482, 333] on icon "chevron_right" at bounding box center [481, 333] width 18 height 11
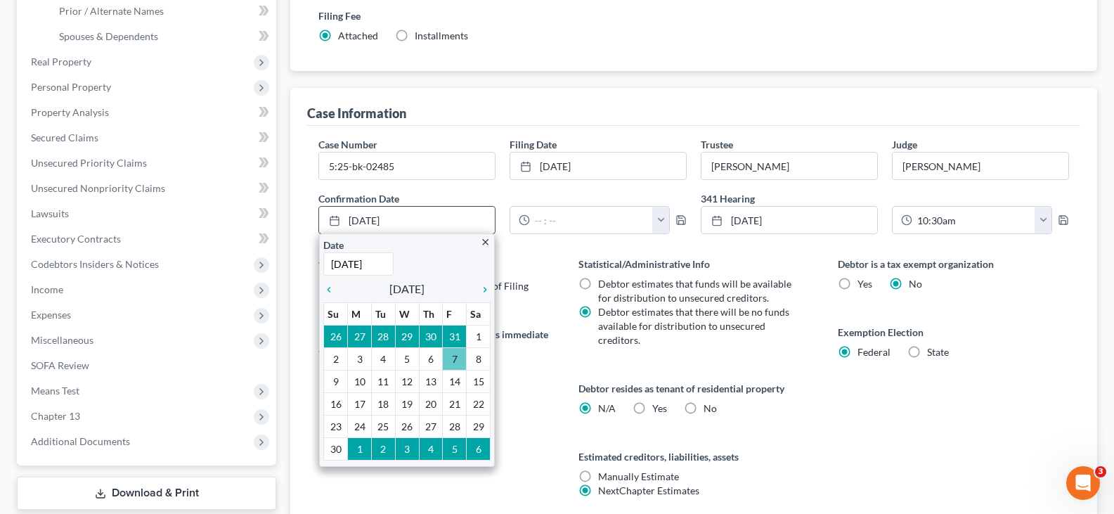
scroll to position [441, 0]
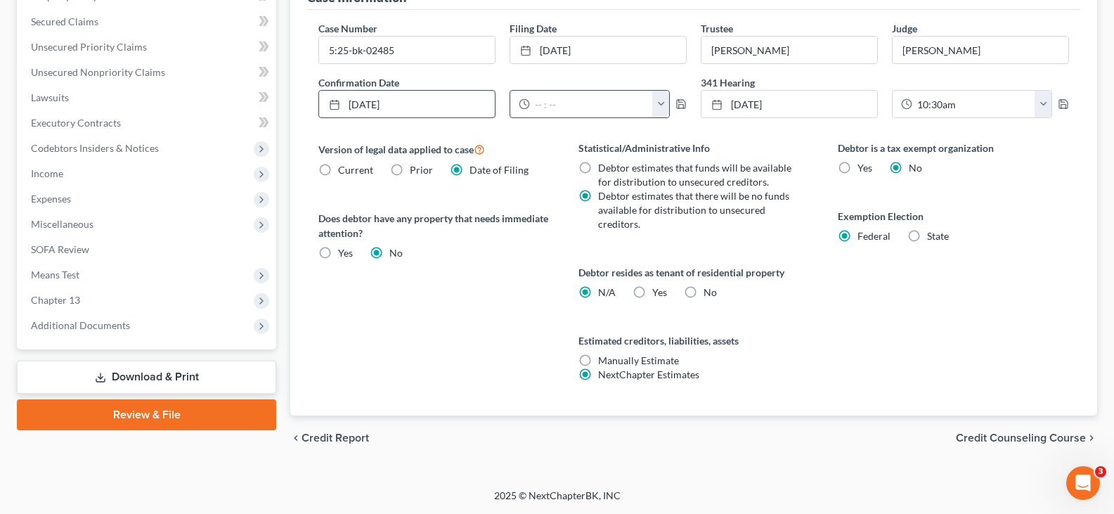
click at [661, 101] on button "button" at bounding box center [660, 104] width 17 height 27
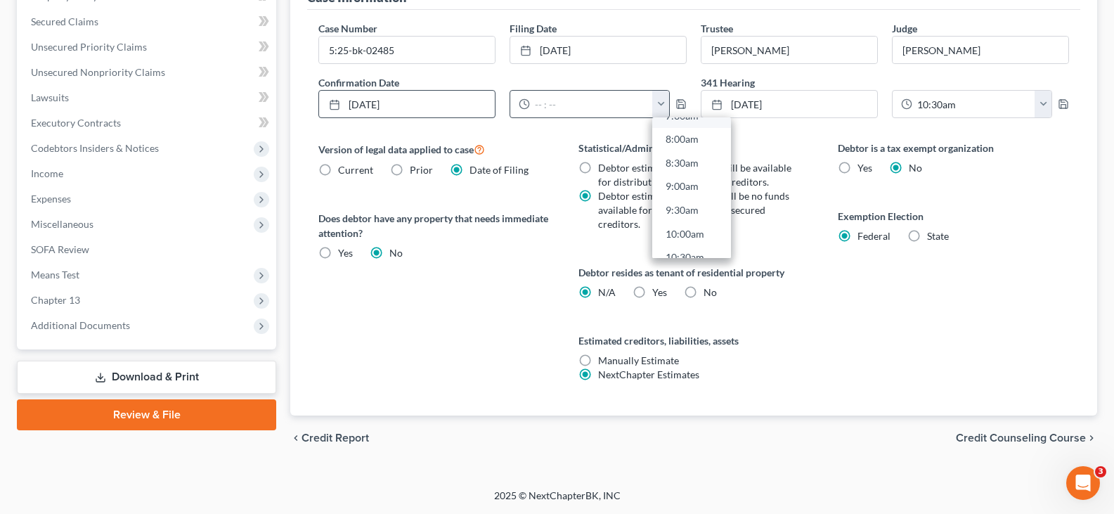
scroll to position [422, 0]
click at [671, 191] on link "10:00am" at bounding box center [691, 186] width 79 height 24
type input "10:00am"
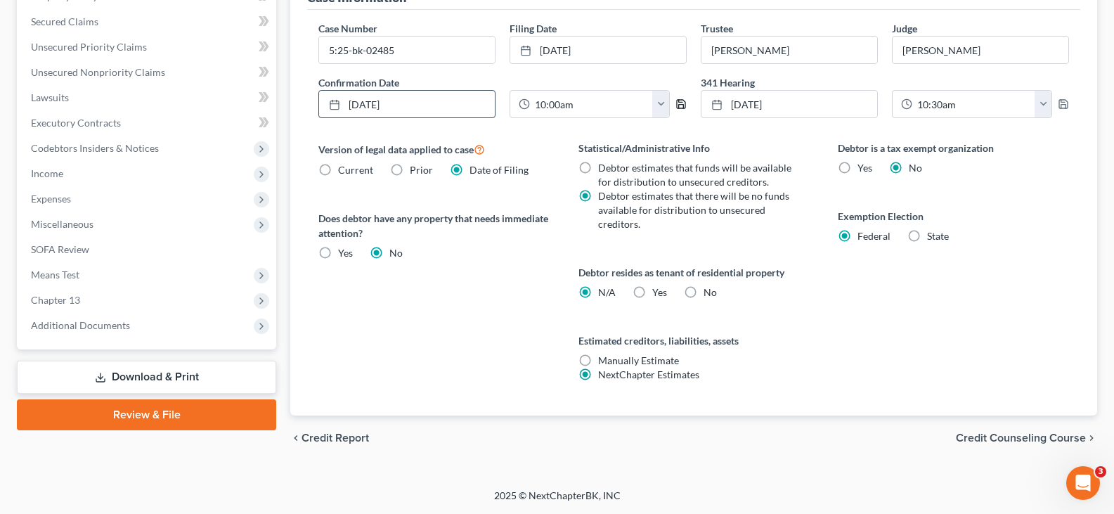
click at [684, 106] on icon "button" at bounding box center [681, 103] width 11 height 11
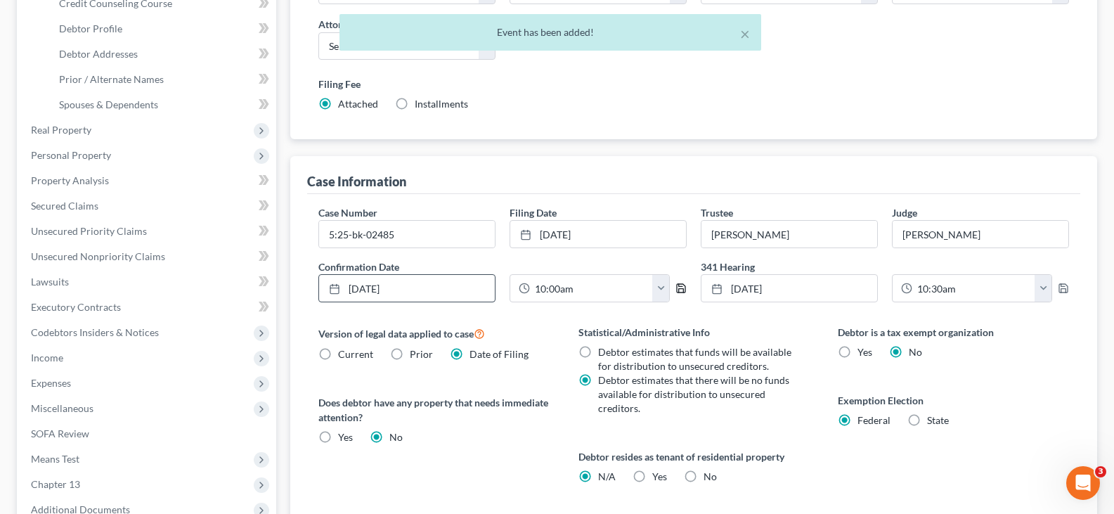
scroll to position [230, 0]
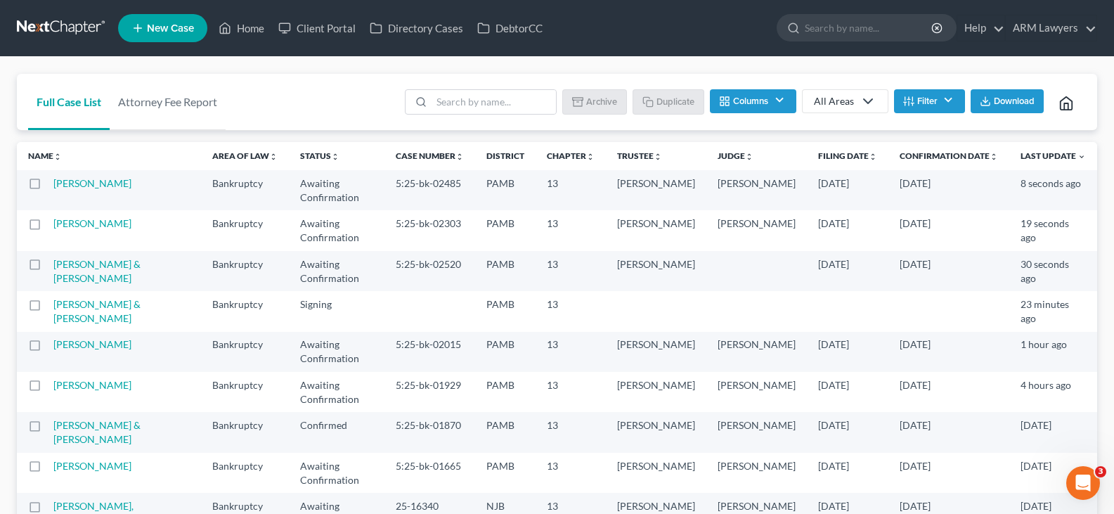
click at [936, 108] on button "Filter" at bounding box center [929, 101] width 71 height 24
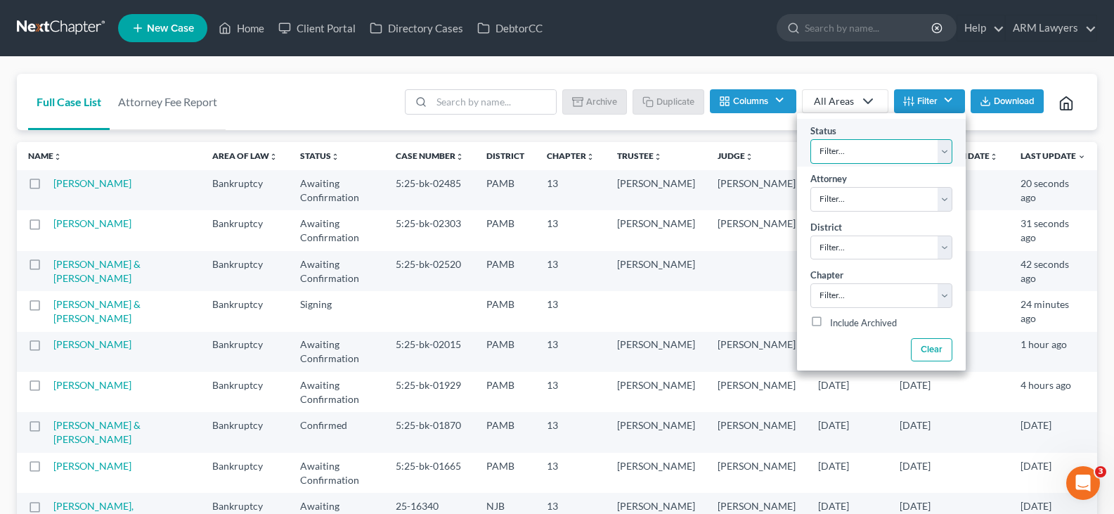
click at [936, 144] on select "Filter... Answer Due Awaiting Confirmation Awaiting Discharge Confirmed Could N…" at bounding box center [882, 151] width 142 height 25
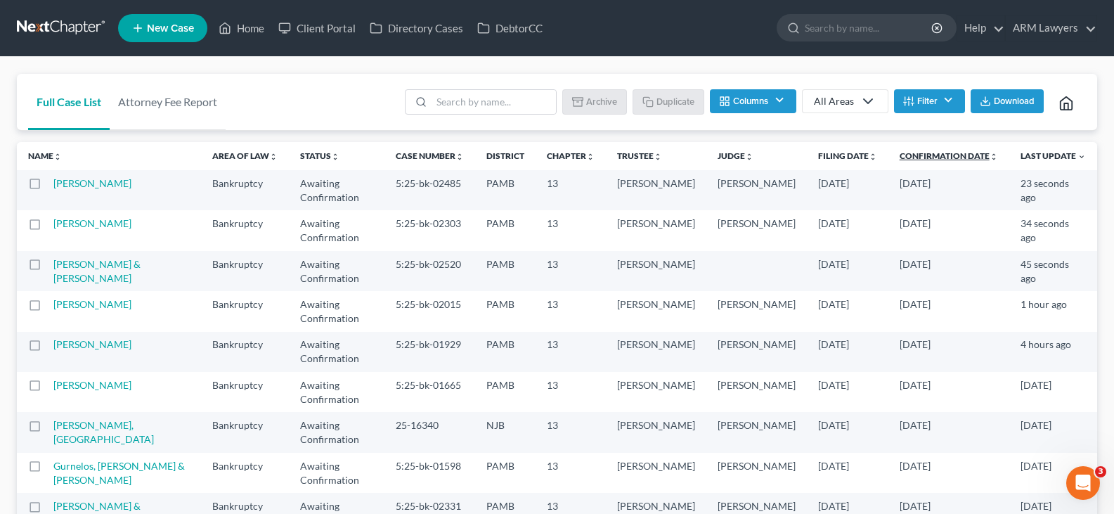
click at [936, 153] on link "Confirmation Date unfold_more expand_more expand_less" at bounding box center [949, 155] width 98 height 11
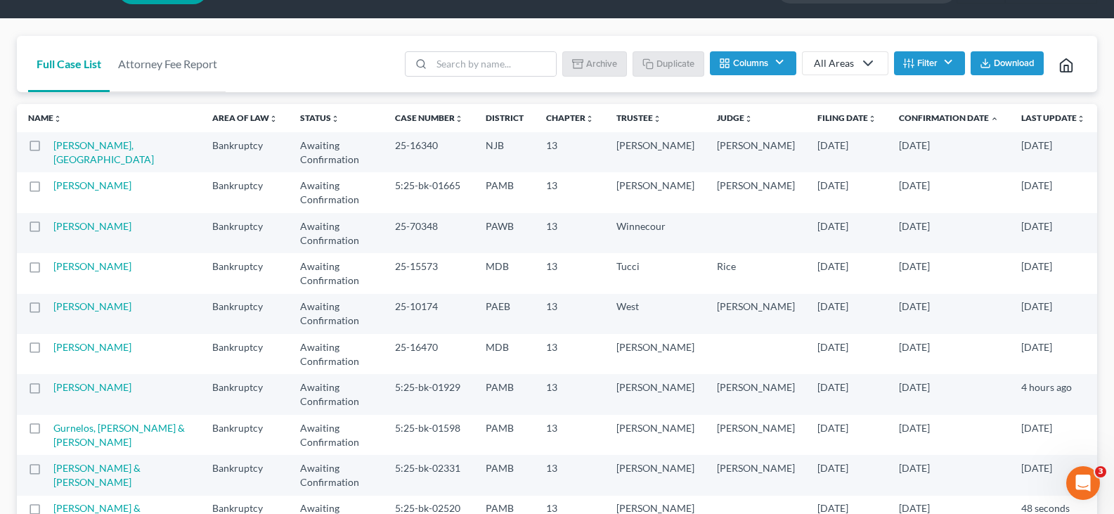
scroll to position [74, 0]
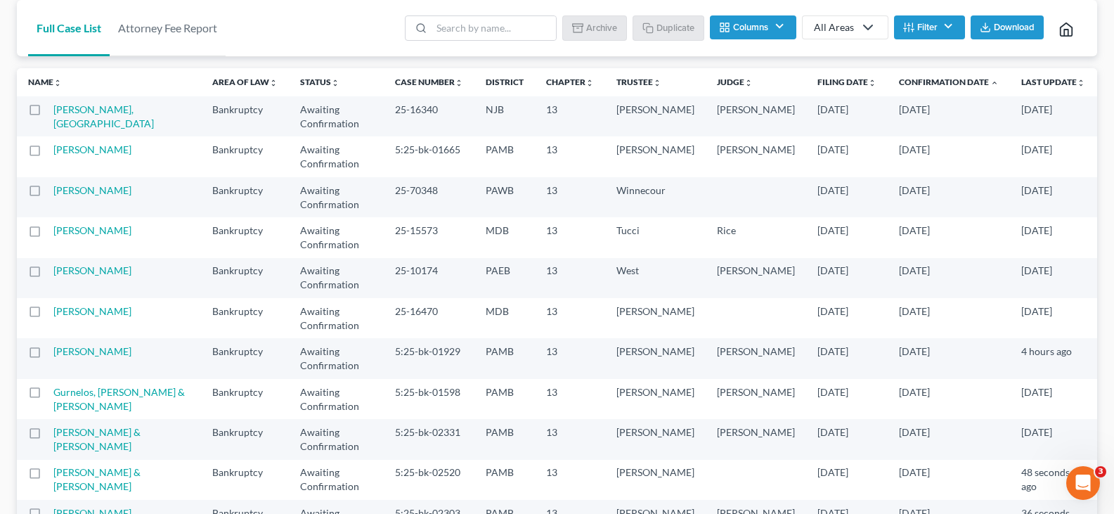
click at [125, 474] on div "Full Case List Attorney Fee Report Batch Download Archive Un-archive Duplicate …" at bounding box center [557, 327] width 1114 height 688
click at [252, 475] on div "Full Case List Attorney Fee Report Batch Download Archive Un-archive Duplicate …" at bounding box center [557, 327] width 1114 height 688
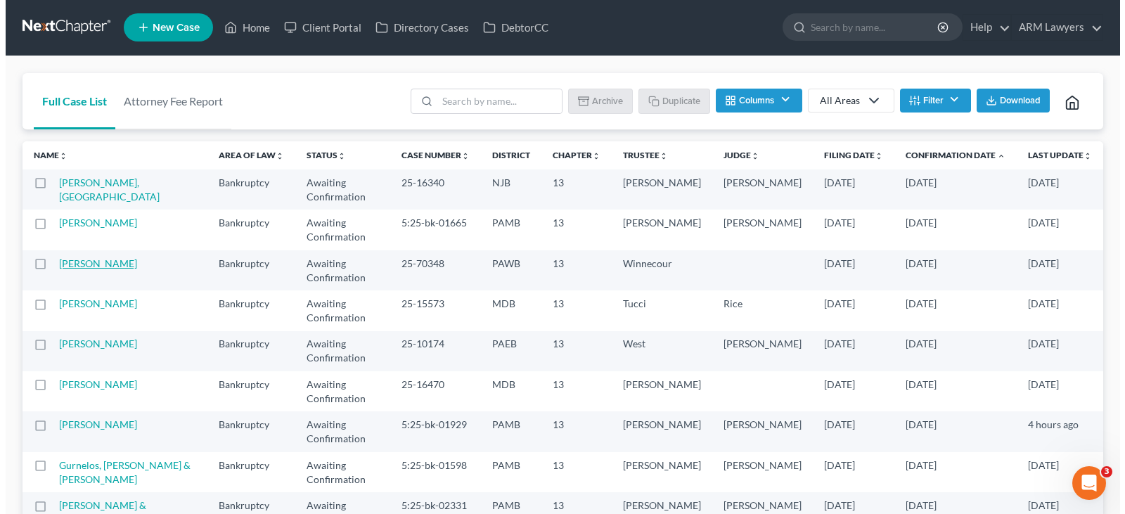
scroll to position [0, 0]
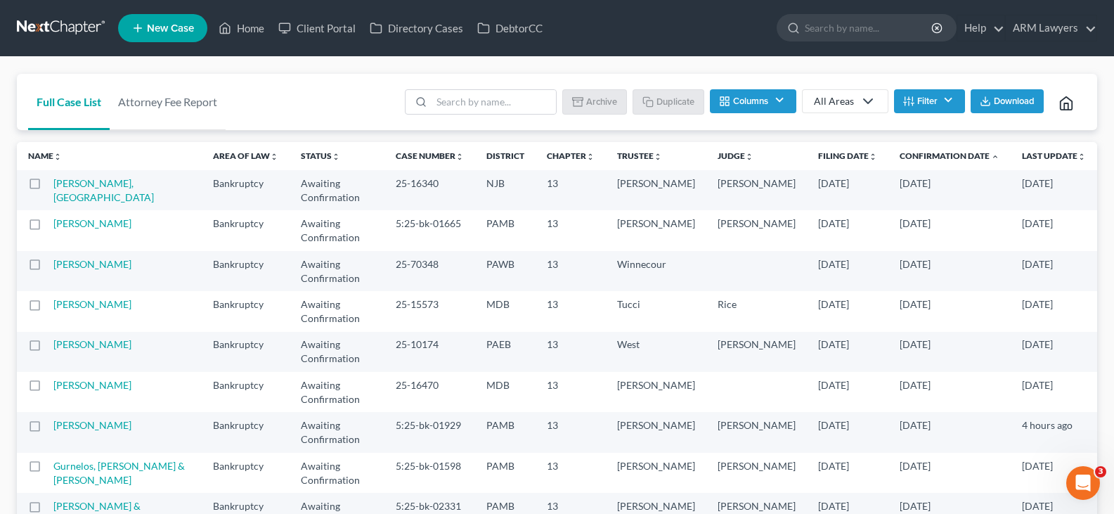
click at [845, 104] on div "All Areas" at bounding box center [834, 101] width 40 height 14
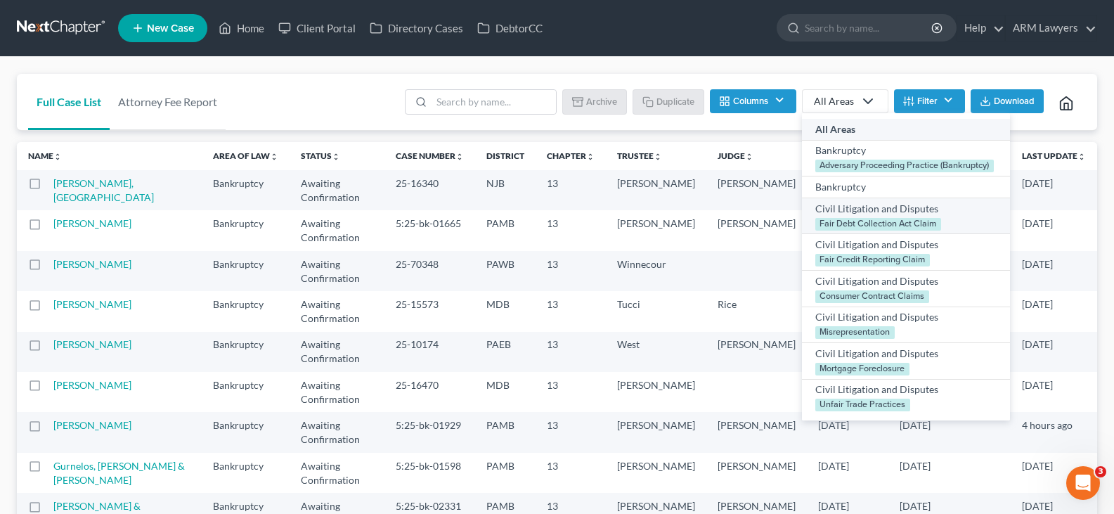
click at [861, 213] on div "Civil Litigation and Disputes" at bounding box center [906, 209] width 181 height 14
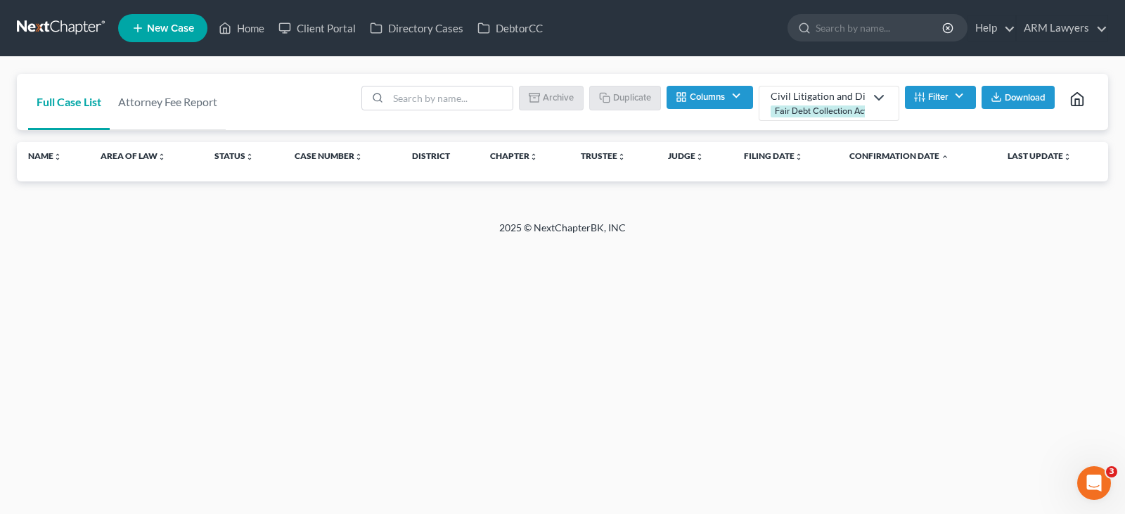
click at [936, 84] on ul "Batch Download Archive Un-archive Duplicate Columns Attorney Case Number Area O…" at bounding box center [728, 103] width 738 height 41
click at [941, 97] on button "Filter" at bounding box center [940, 98] width 71 height 24
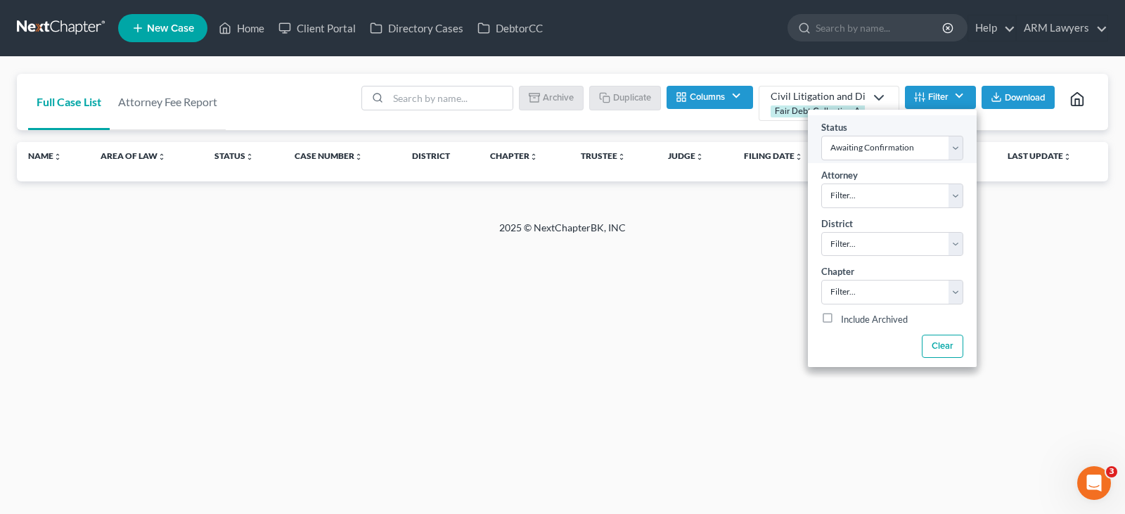
click at [942, 126] on div "Status Filter... Answer Due Awaiting Confirmation Awaiting Discharge Confirmed …" at bounding box center [892, 139] width 169 height 48
click at [927, 150] on select "Filter... Answer Due Awaiting Confirmation Awaiting Discharge Confirmed Could N…" at bounding box center [892, 147] width 142 height 25
select select "2"
click at [927, 150] on select "Filter... Answer Due Awaiting Confirmation Awaiting Discharge Confirmed Could N…" at bounding box center [892, 147] width 142 height 25
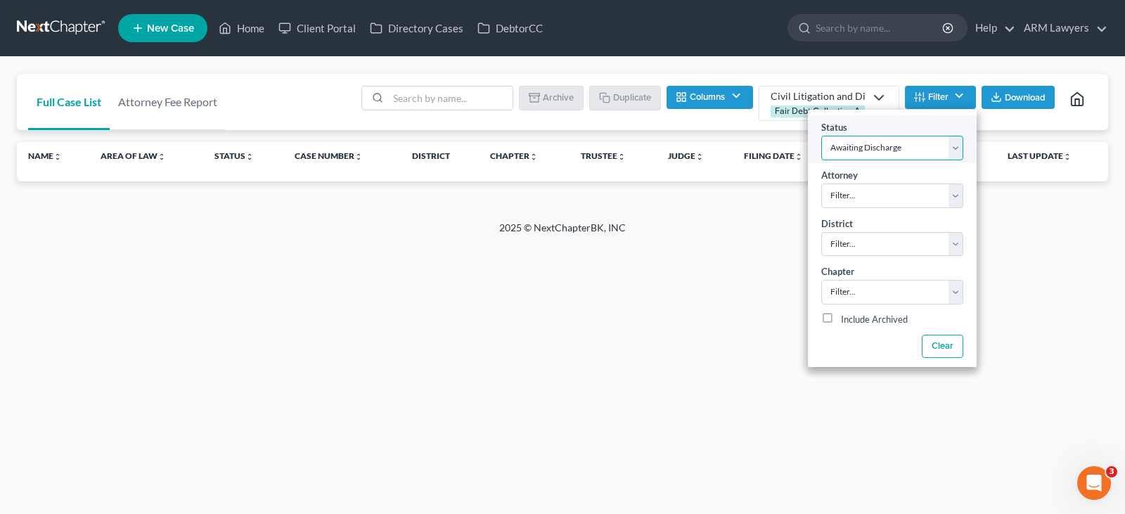
select select
click at [821, 135] on select "Filter... Answer Due Awaiting Confirmation Awaiting Discharge Confirmed Could N…" at bounding box center [892, 147] width 142 height 25
click at [453, 63] on div "Full Case List Attorney Fee Report Batch Download Archive Un-archive Duplicate …" at bounding box center [562, 139] width 1125 height 164
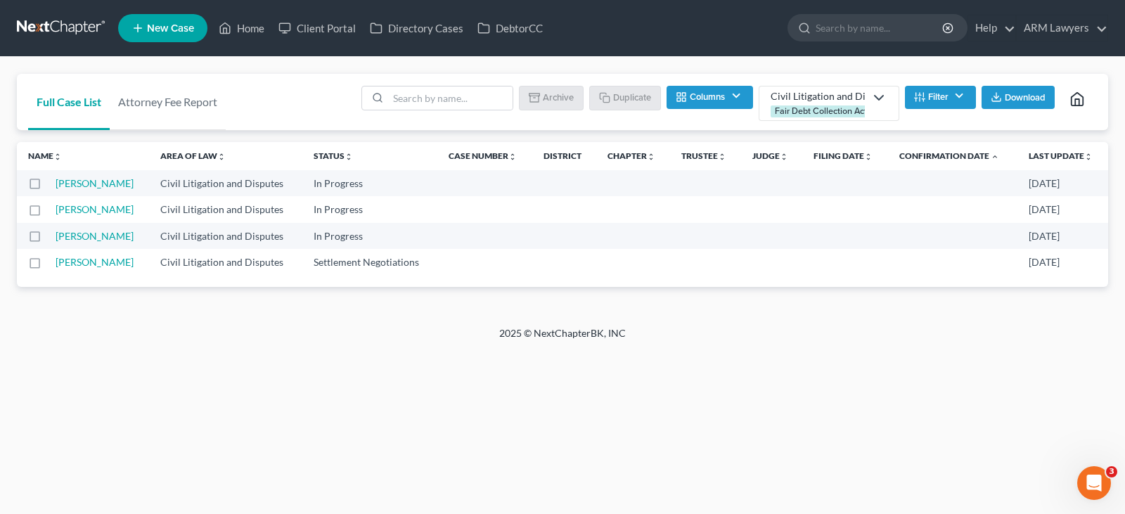
click at [636, 402] on div "Home New Case Client Portal Directory Cases DebtorCC ARM Lawyers [PERSON_NAME][…" at bounding box center [562, 257] width 1125 height 514
